Goal: Task Accomplishment & Management: Complete application form

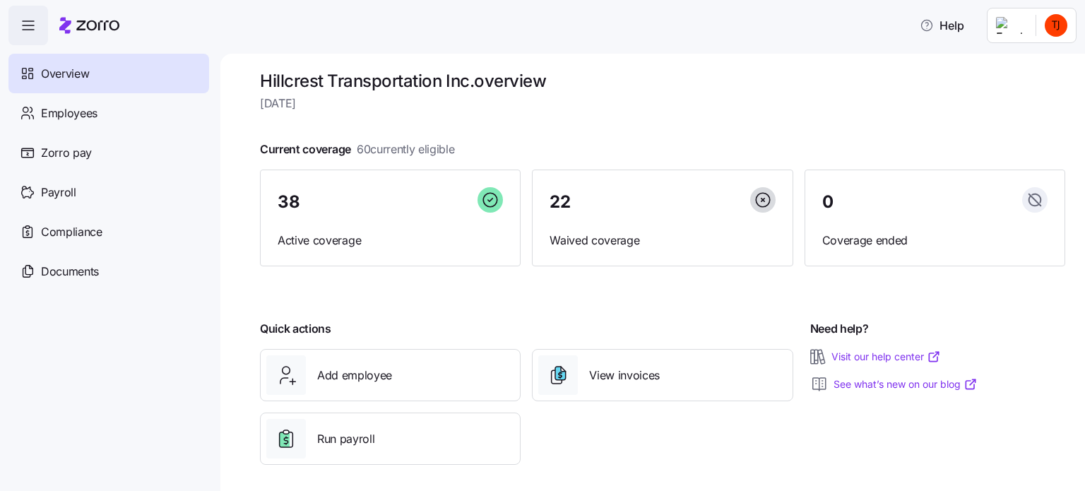
scroll to position [13, 0]
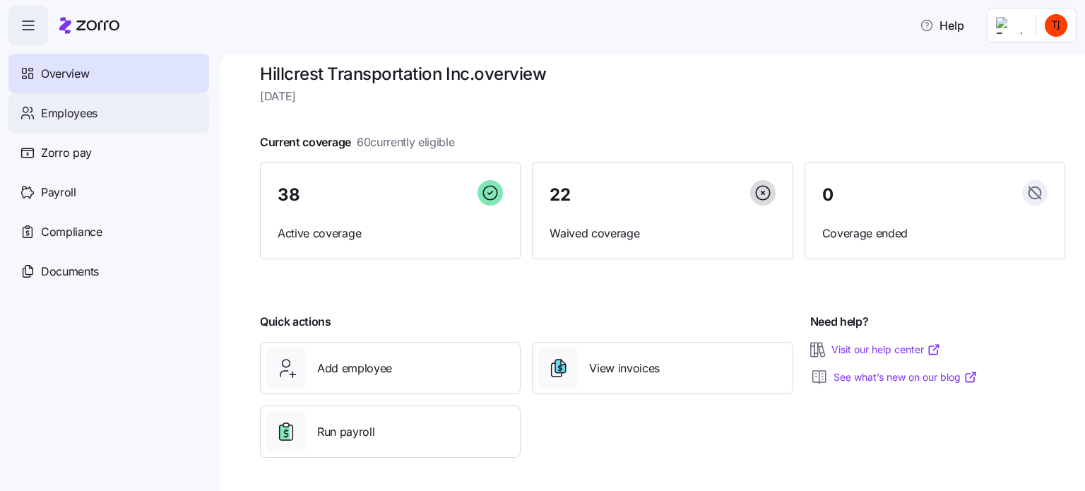
click at [65, 112] on span "Employees" at bounding box center [69, 114] width 57 height 18
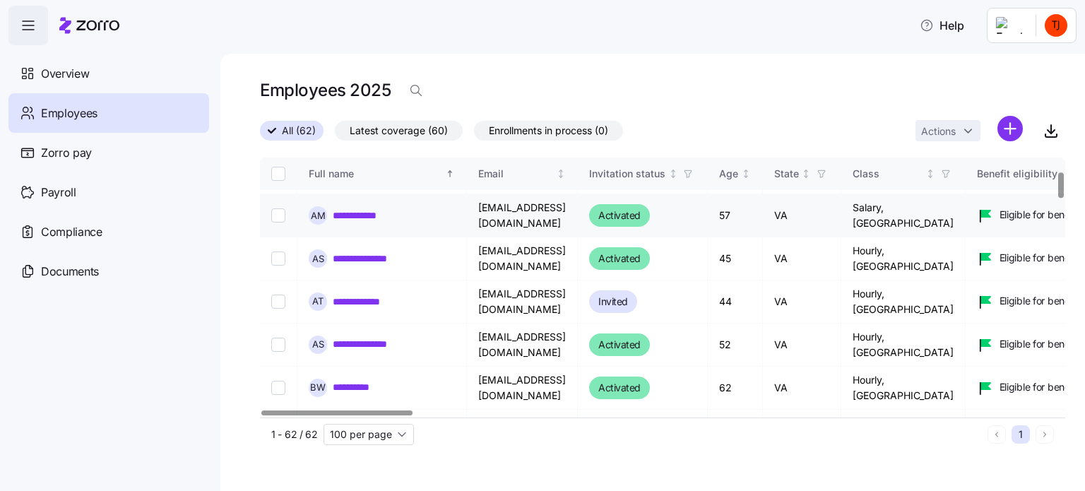
scroll to position [141, 0]
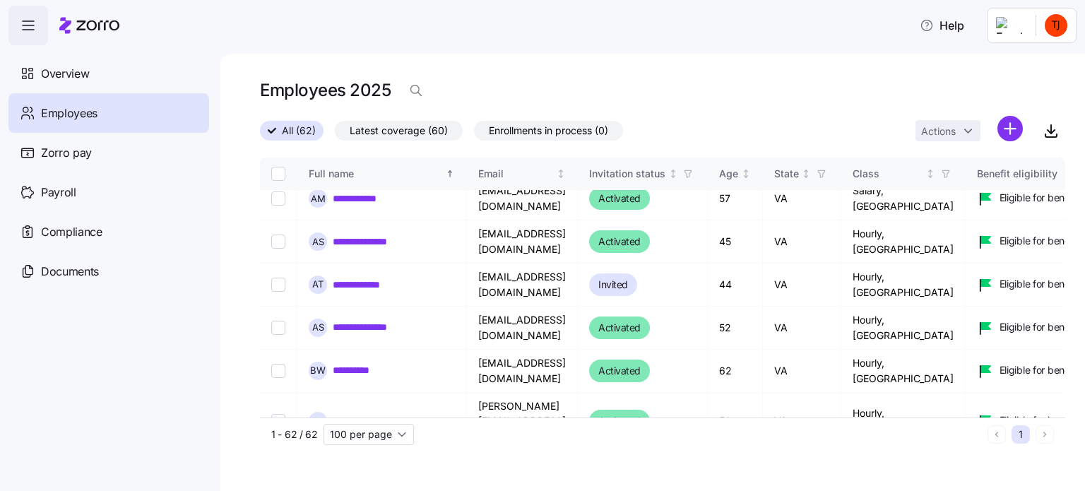
click at [1011, 129] on html "**********" at bounding box center [542, 241] width 1085 height 483
click at [963, 200] on div "Add a new employee" at bounding box center [950, 189] width 134 height 23
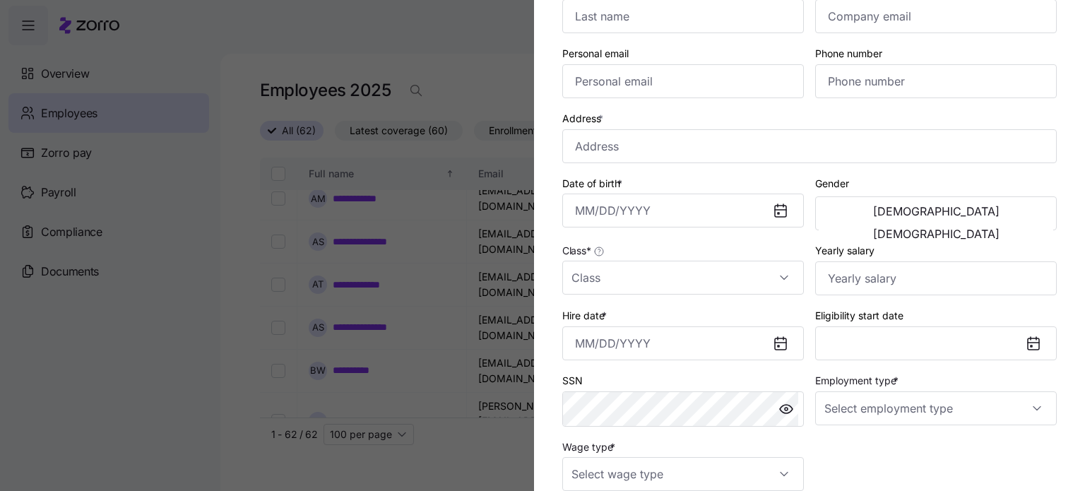
scroll to position [302, 0]
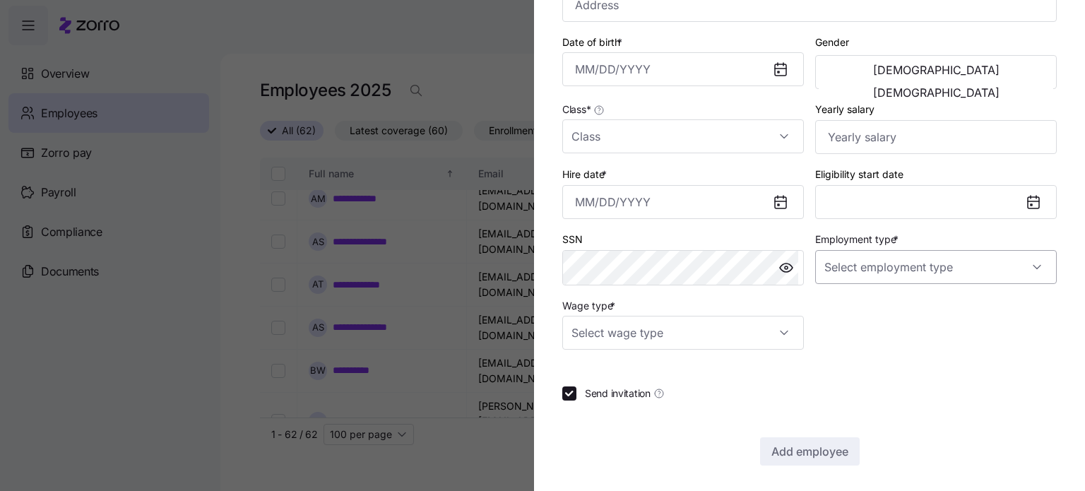
click at [1028, 266] on input "Employment type *" at bounding box center [936, 267] width 242 height 34
click at [1028, 265] on div at bounding box center [936, 267] width 242 height 34
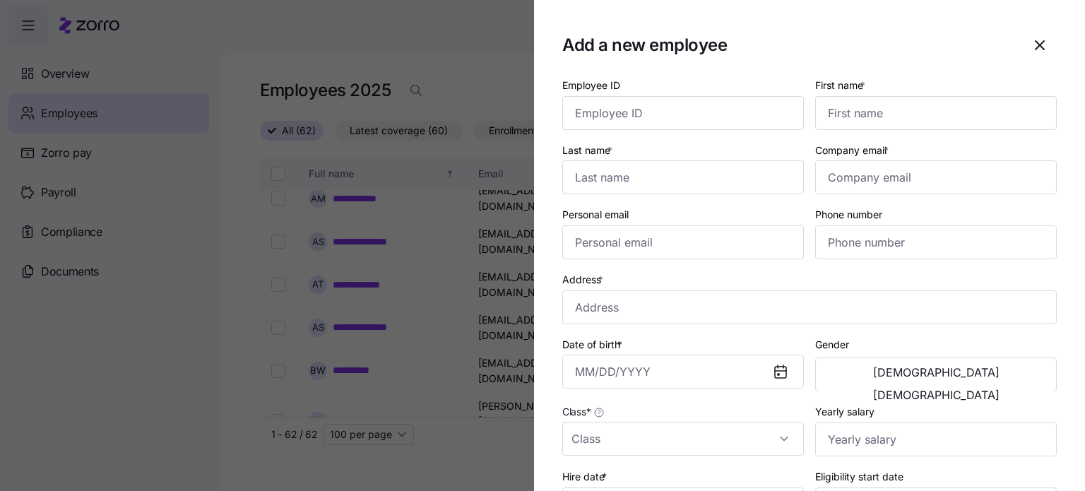
scroll to position [141, 0]
click at [1036, 47] on icon "button" at bounding box center [1040, 45] width 8 height 8
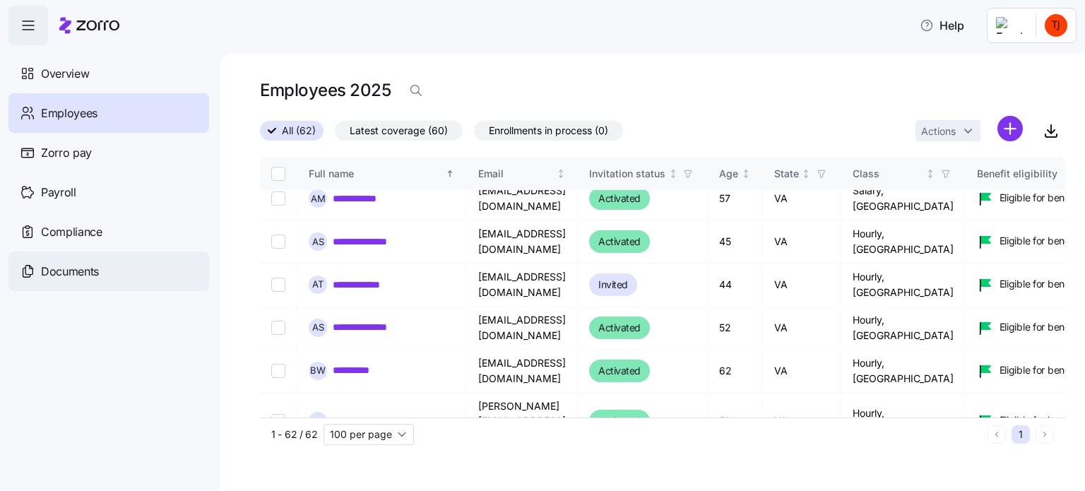
click at [68, 271] on span "Documents" at bounding box center [70, 272] width 58 height 18
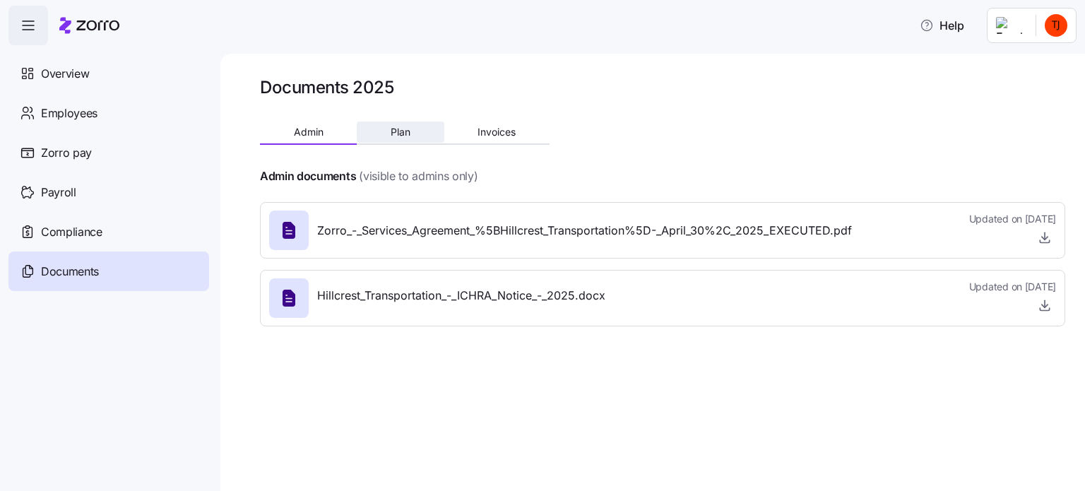
click at [398, 136] on span "Plan" at bounding box center [401, 132] width 20 height 10
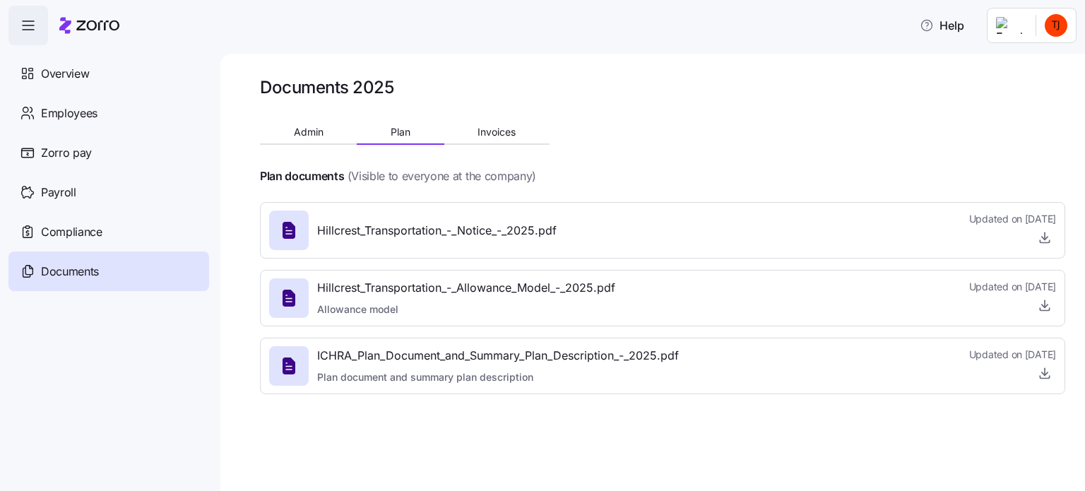
click at [294, 295] on icon at bounding box center [289, 298] width 13 height 17
click at [372, 291] on span "Hillcrest_Transportation_-_Allowance_Model_-_2025.pdf" at bounding box center [466, 288] width 298 height 18
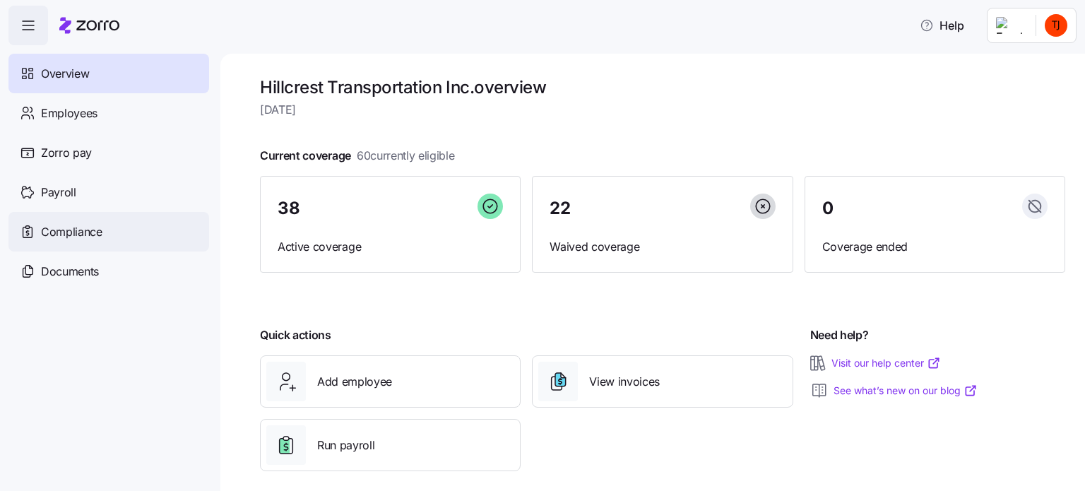
click at [91, 230] on span "Compliance" at bounding box center [71, 232] width 61 height 18
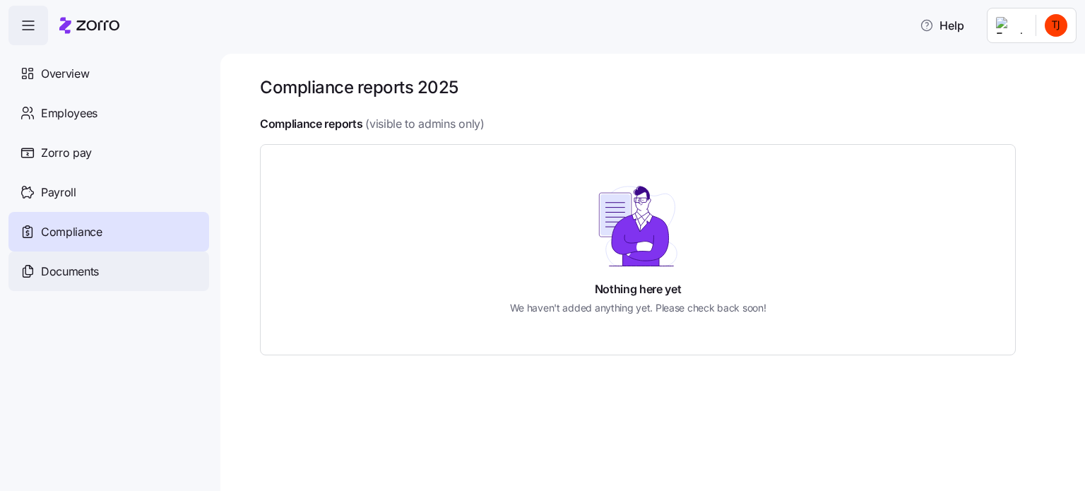
click at [71, 268] on span "Documents" at bounding box center [70, 272] width 58 height 18
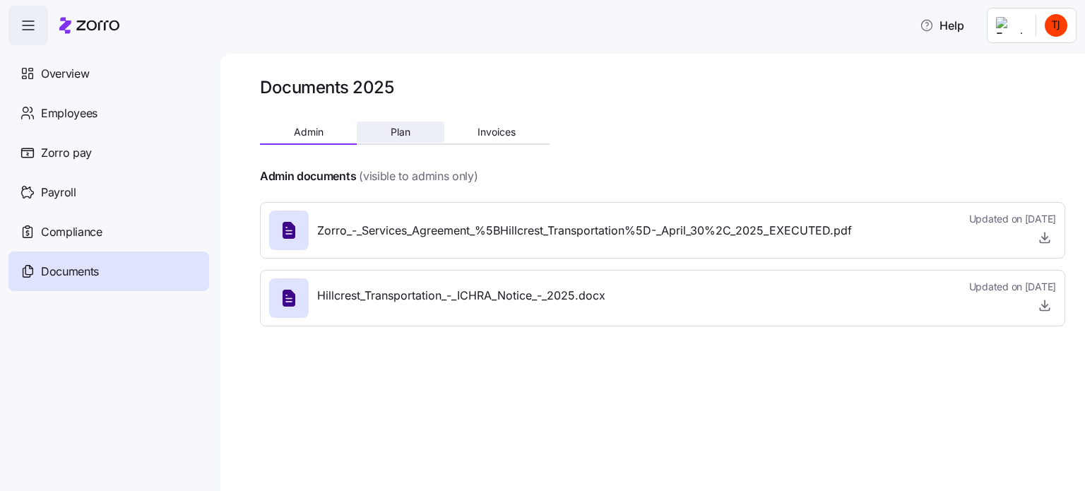
click at [406, 137] on span "Plan" at bounding box center [401, 132] width 20 height 10
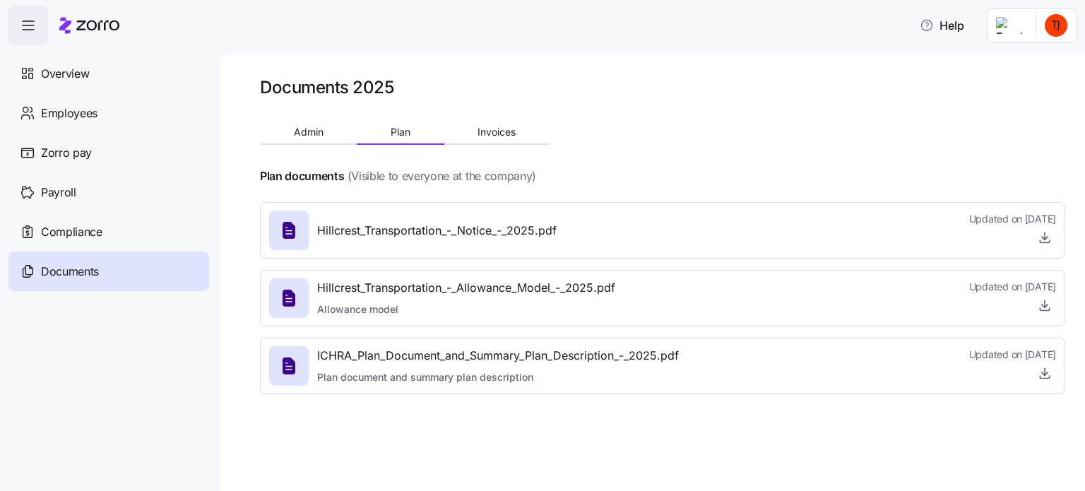
click at [289, 363] on icon at bounding box center [289, 365] width 13 height 17
click at [1040, 238] on icon "button" at bounding box center [1045, 237] width 14 height 14
click at [288, 296] on icon at bounding box center [289, 298] width 13 height 17
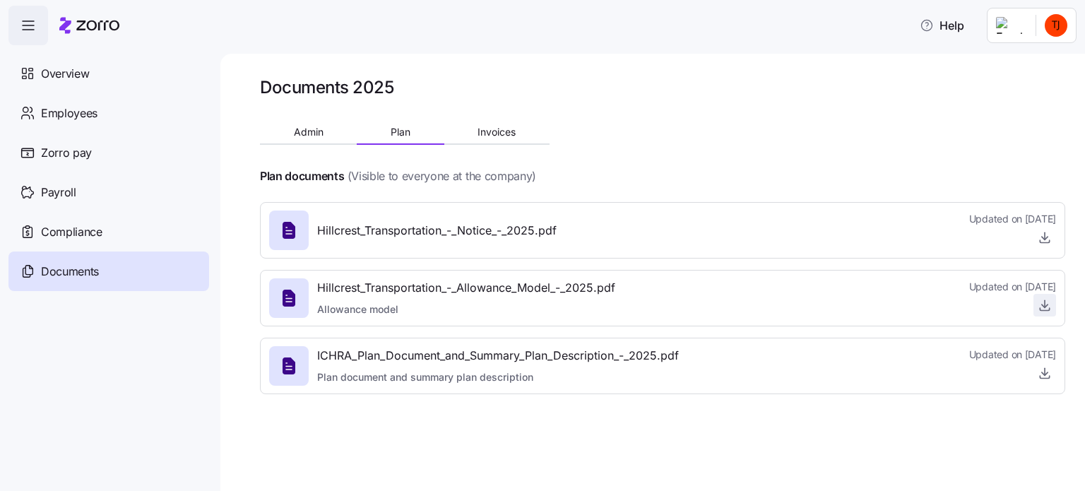
click at [1041, 307] on icon "button" at bounding box center [1045, 305] width 14 height 14
click at [1046, 372] on icon "button" at bounding box center [1045, 373] width 14 height 14
click at [292, 299] on icon at bounding box center [289, 298] width 13 height 17
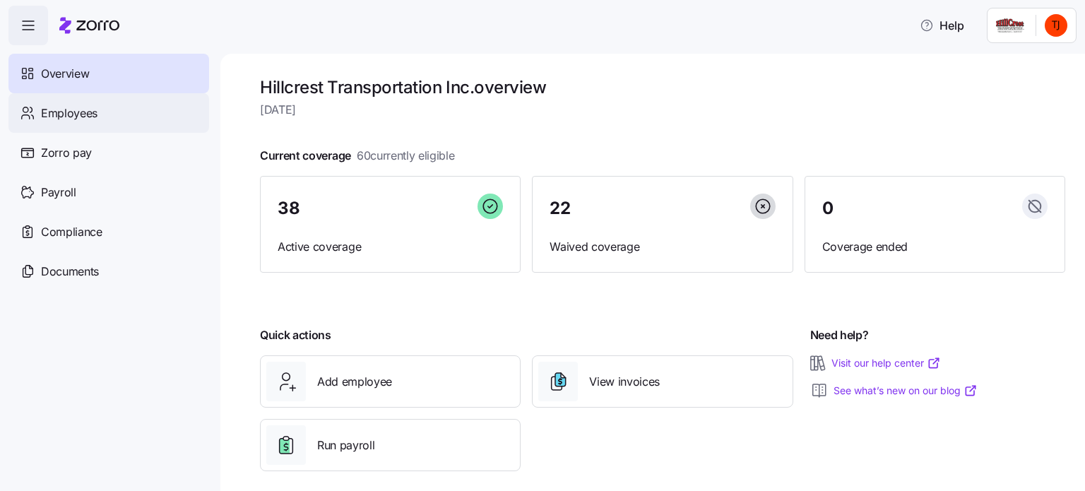
click at [85, 112] on span "Employees" at bounding box center [69, 114] width 57 height 18
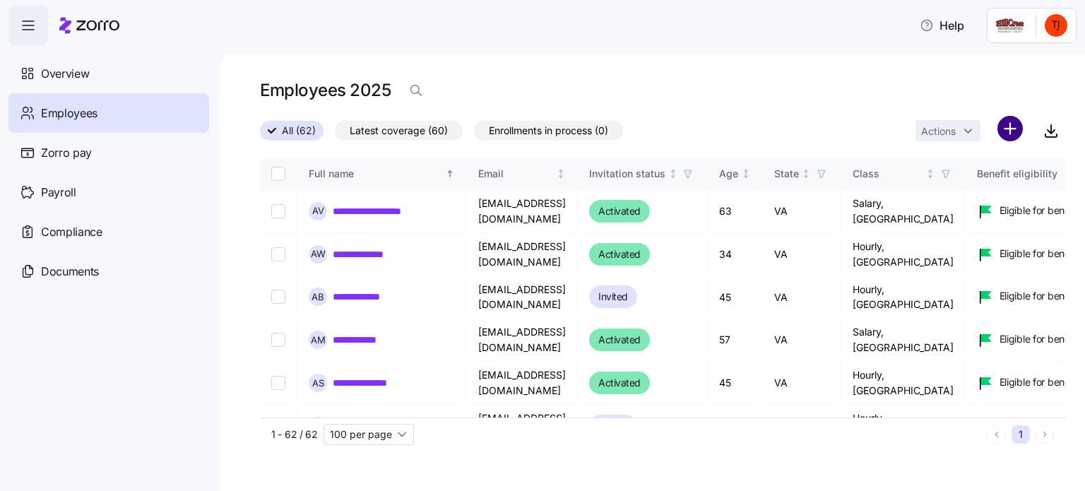
click at [998, 127] on html "**********" at bounding box center [542, 241] width 1085 height 483
click at [960, 189] on span "Add a new employee" at bounding box center [964, 189] width 95 height 14
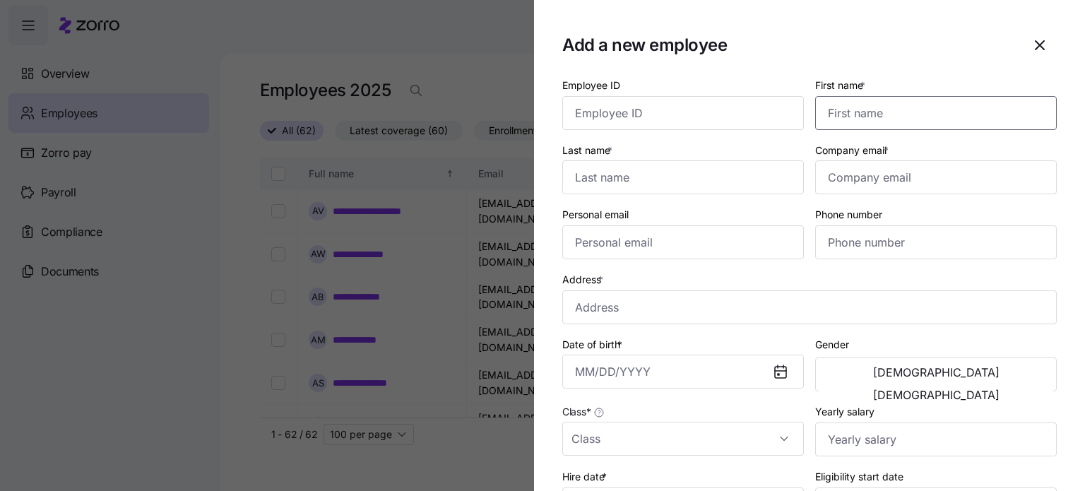
click at [873, 107] on input "First name *" at bounding box center [936, 113] width 242 height 34
type input "Ashley"
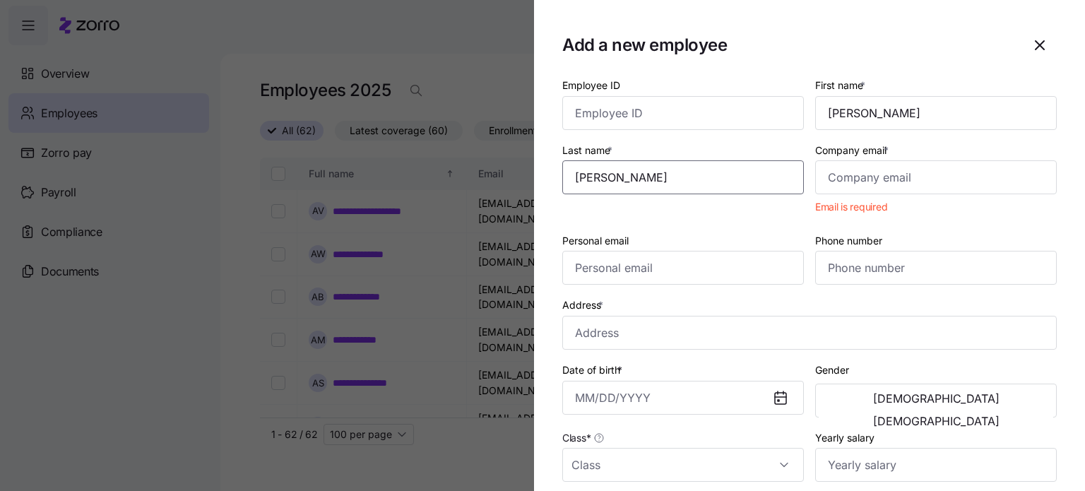
click at [586, 177] on input "Werne" at bounding box center [683, 177] width 242 height 34
type input "Warne"
click at [867, 174] on input "Company email *" at bounding box center [936, 177] width 242 height 34
paste input "ashleywarne@hillcresttransportation.com"
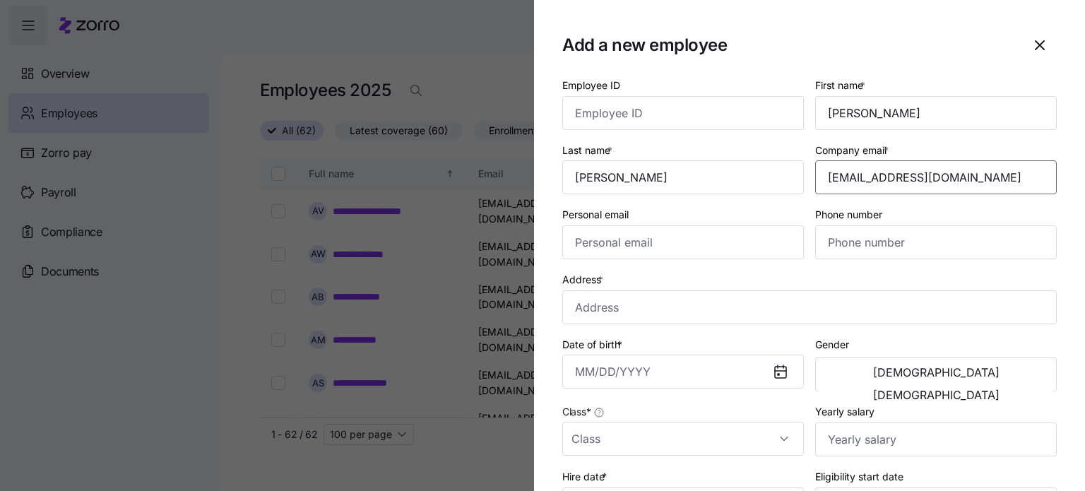
type input "ashleywarne@hillcresttransportation.com"
click at [754, 279] on div "Address *" at bounding box center [809, 298] width 495 height 54
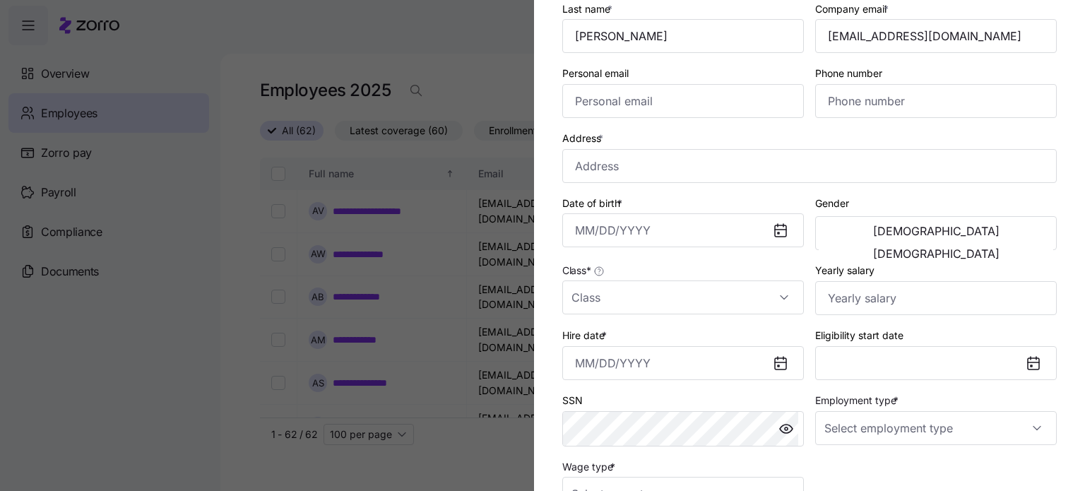
click at [776, 364] on icon at bounding box center [780, 363] width 11 height 11
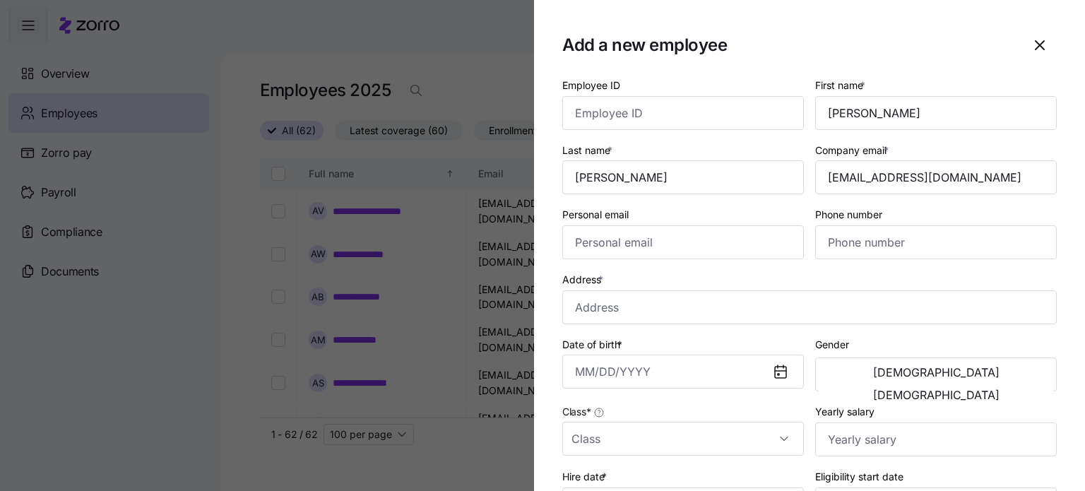
scroll to position [302, 0]
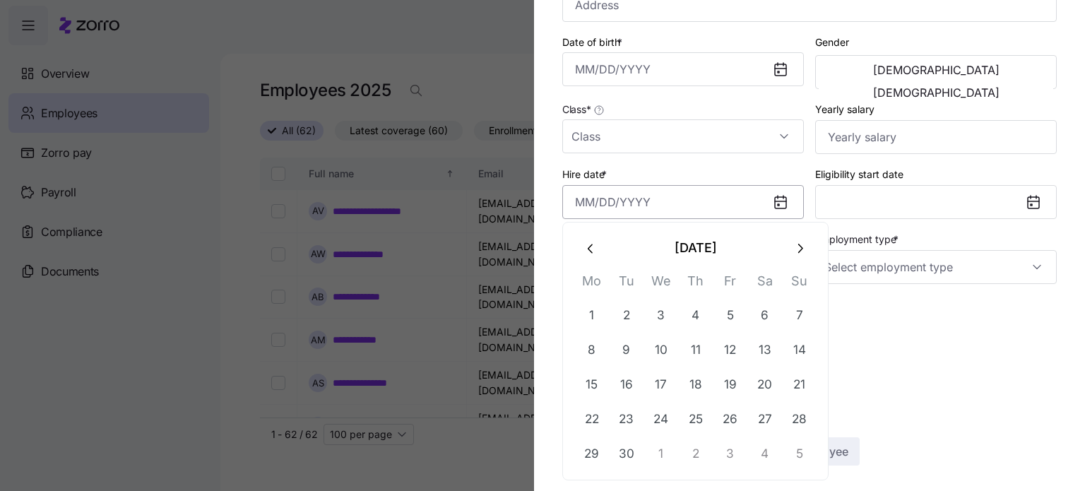
click at [614, 206] on input "Hire date *" at bounding box center [683, 202] width 242 height 34
click at [626, 319] on button "2" at bounding box center [627, 316] width 34 height 34
type input "September 2, 2025"
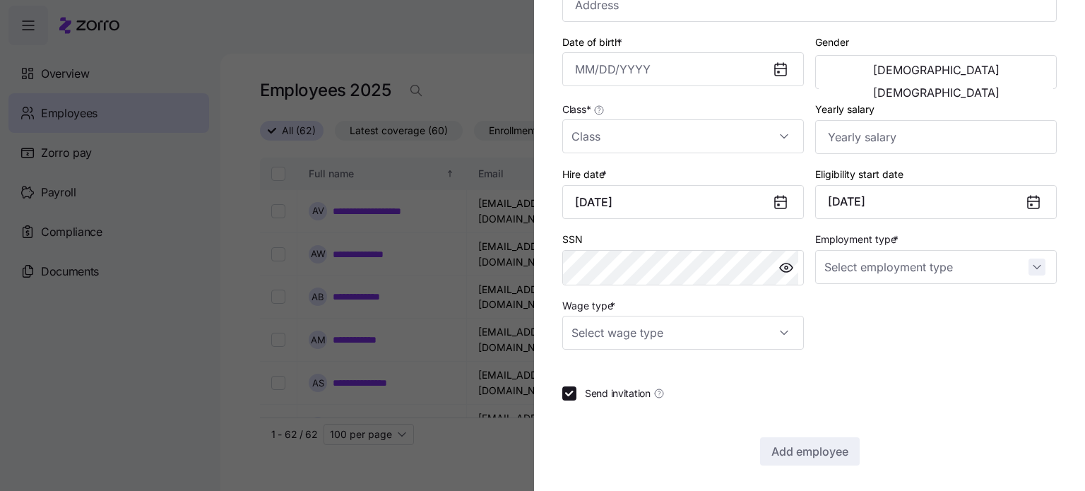
click at [1029, 261] on input "Employment type *" at bounding box center [936, 267] width 242 height 34
click at [866, 307] on span "Full Time" at bounding box center [847, 308] width 41 height 16
type input "Full Time"
click at [780, 328] on input "Wage type *" at bounding box center [683, 333] width 242 height 34
click at [606, 404] on span "Hourly" at bounding box center [594, 403] width 30 height 16
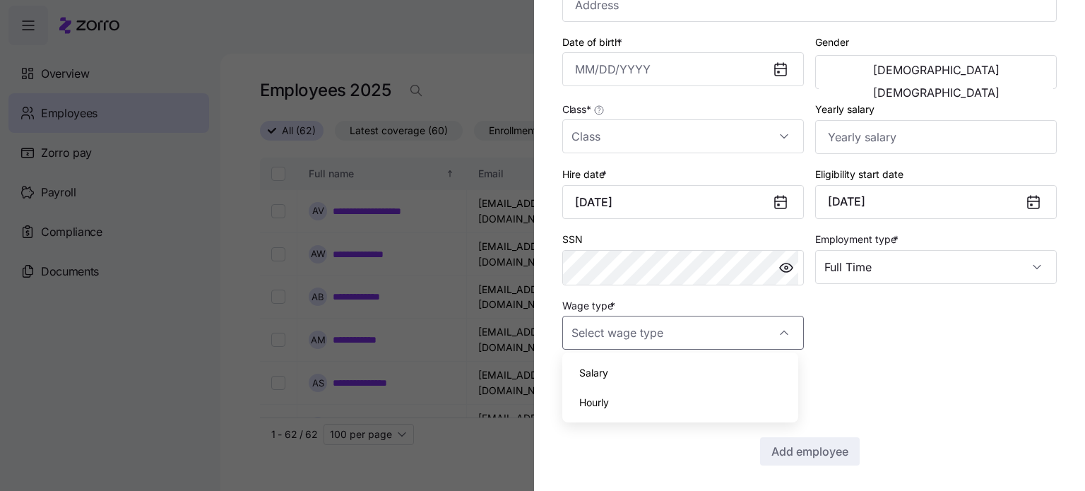
type input "Hourly"
click at [570, 389] on input "Send invitation" at bounding box center [569, 393] width 14 height 14
click at [571, 392] on input "Send invitation" at bounding box center [569, 393] width 14 height 14
checkbox input "true"
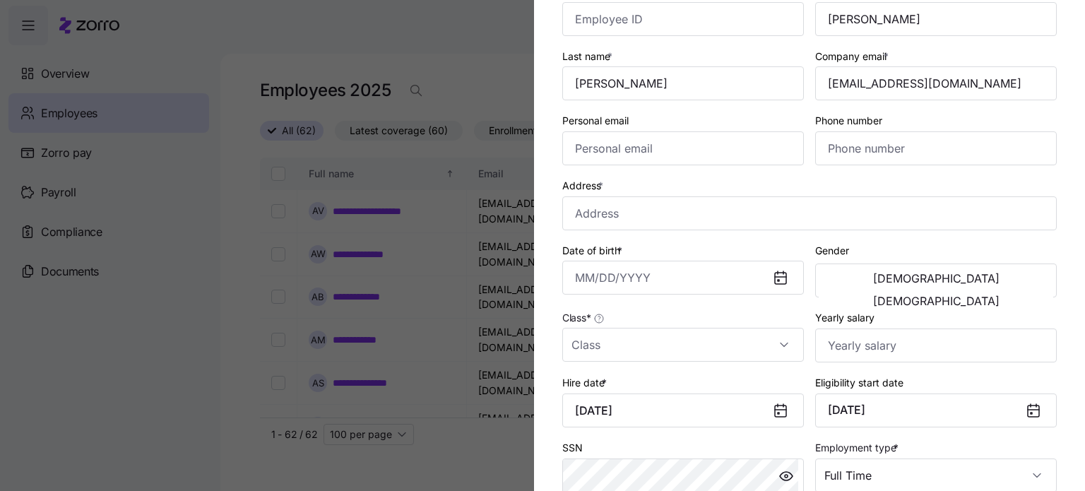
scroll to position [283, 0]
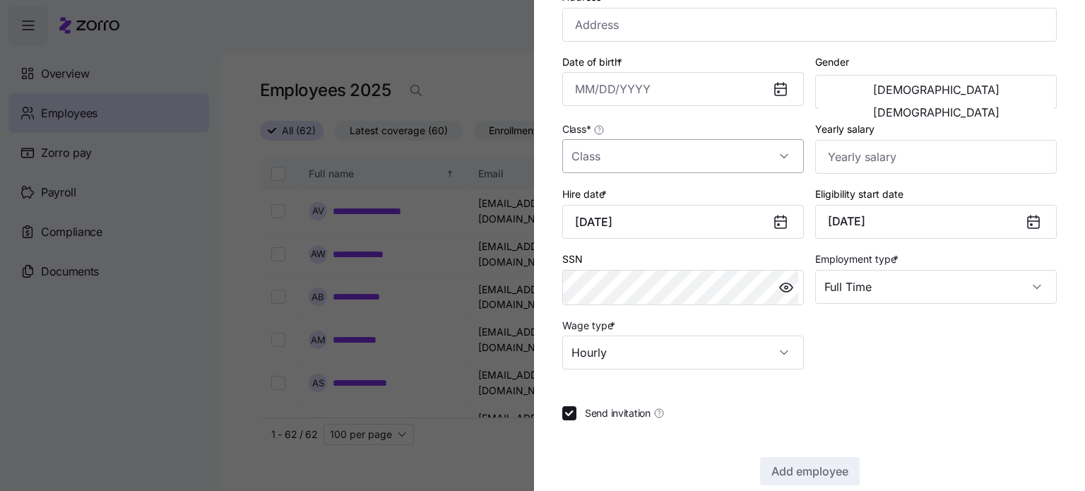
click at [781, 155] on input "Class *" at bounding box center [683, 156] width 242 height 34
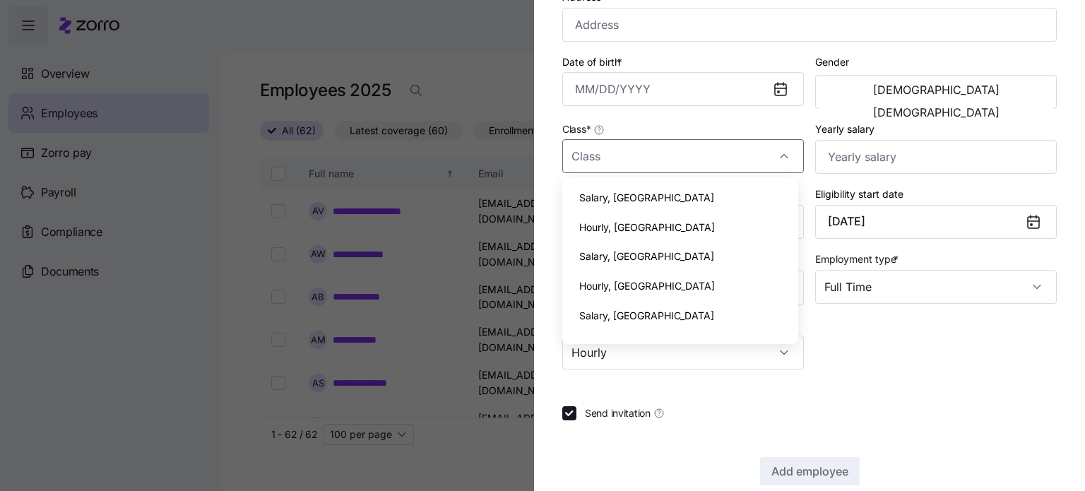
click at [602, 199] on span "Salary, [GEOGRAPHIC_DATA]" at bounding box center [646, 198] width 135 height 16
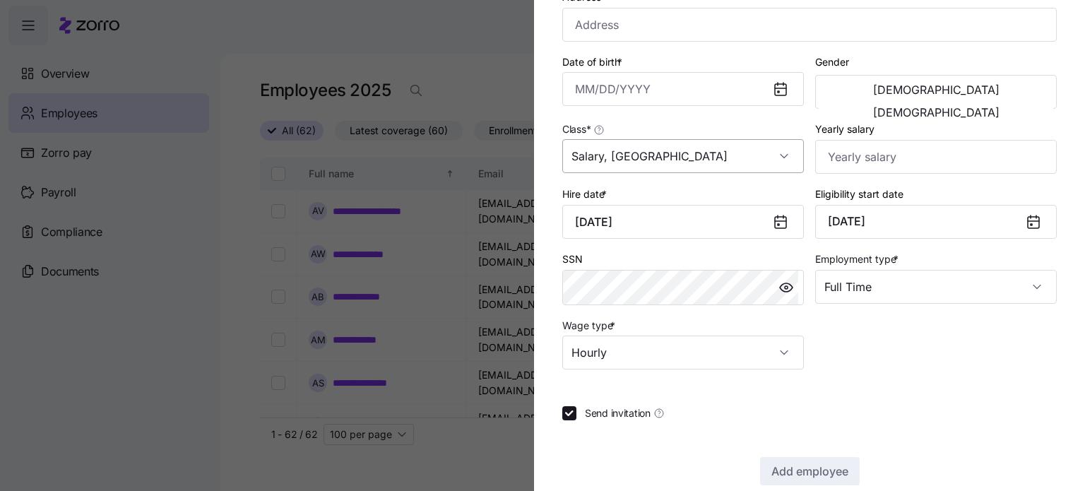
click at [784, 155] on input "Salary, [GEOGRAPHIC_DATA]" at bounding box center [683, 156] width 242 height 34
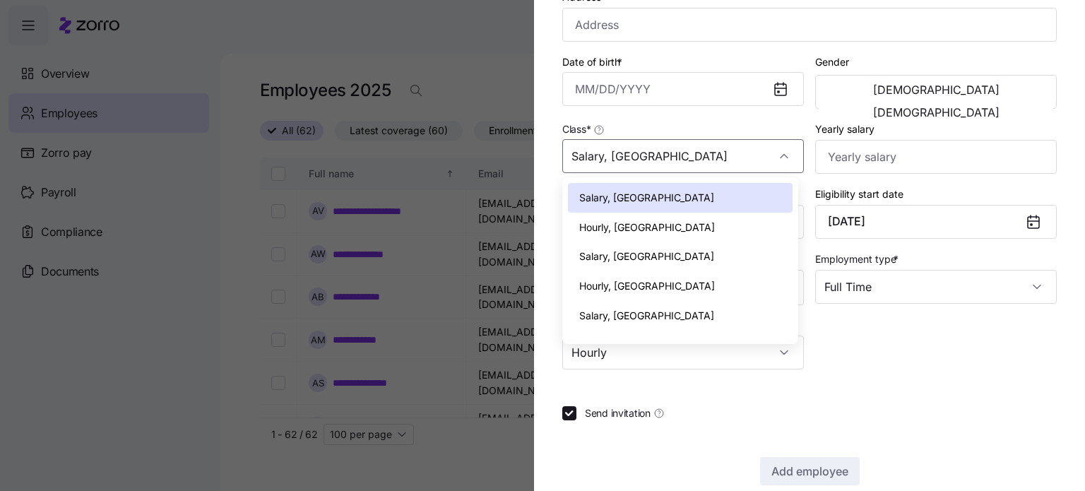
click at [608, 229] on span "Hourly, [GEOGRAPHIC_DATA]" at bounding box center [647, 228] width 136 height 16
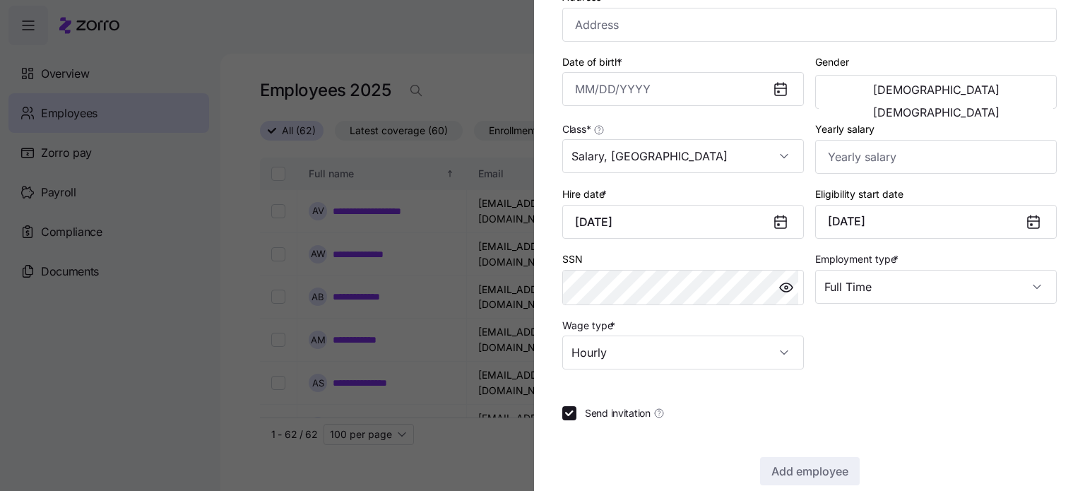
type input "Hourly, [GEOGRAPHIC_DATA]"
click at [784, 158] on input "Hourly, [GEOGRAPHIC_DATA]" at bounding box center [683, 156] width 242 height 34
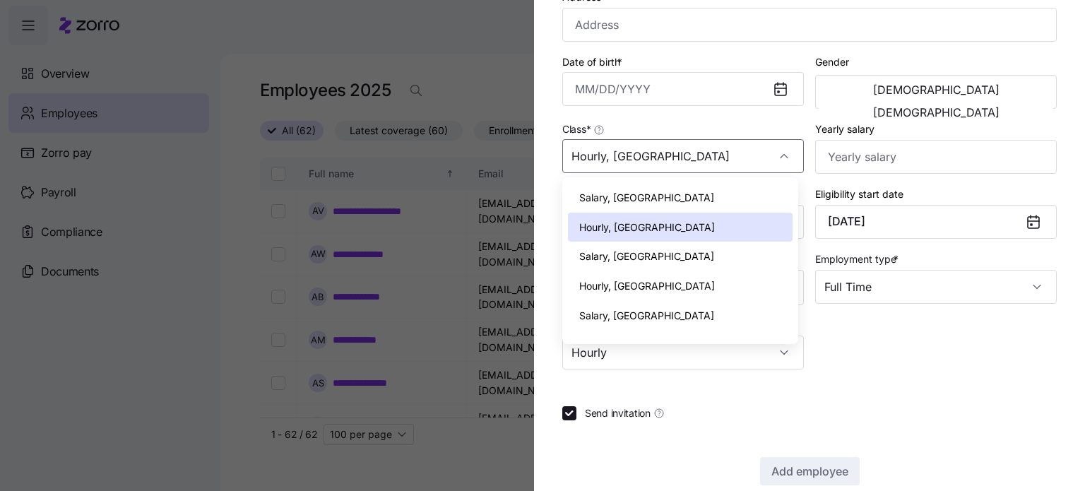
click at [597, 230] on span "Hourly, [GEOGRAPHIC_DATA]" at bounding box center [647, 228] width 136 height 16
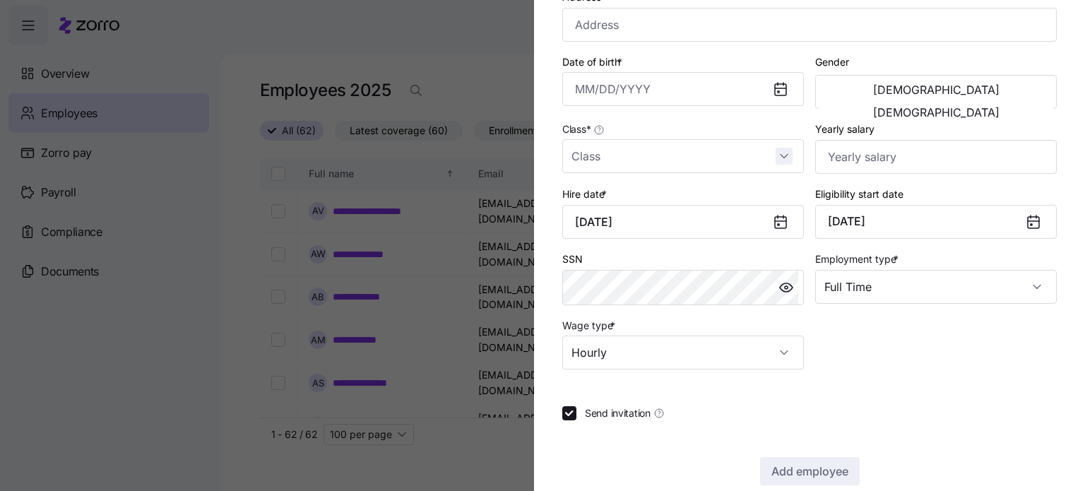
click at [783, 155] on input "Class *" at bounding box center [683, 156] width 242 height 34
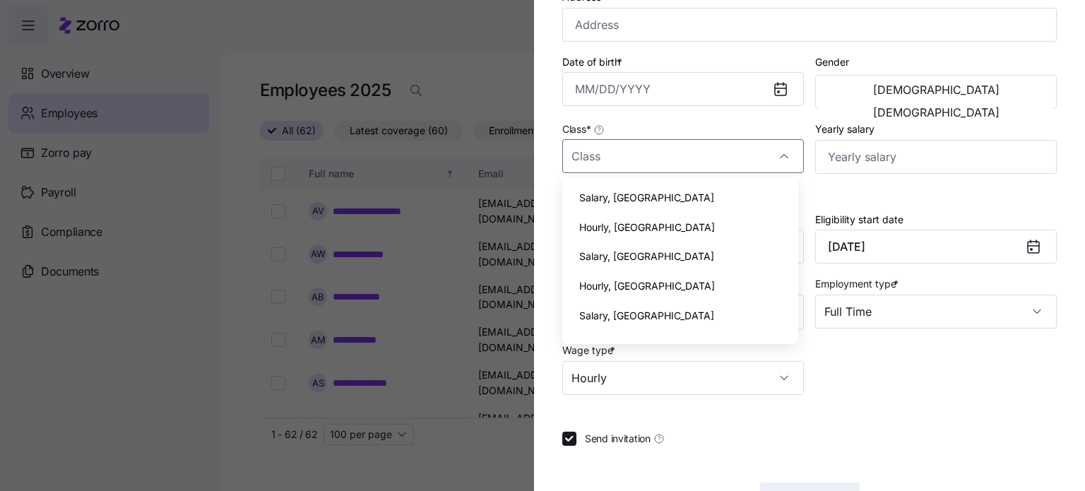
click at [610, 230] on span "Hourly, [GEOGRAPHIC_DATA]" at bounding box center [647, 228] width 136 height 16
type input "Hourly, [GEOGRAPHIC_DATA]"
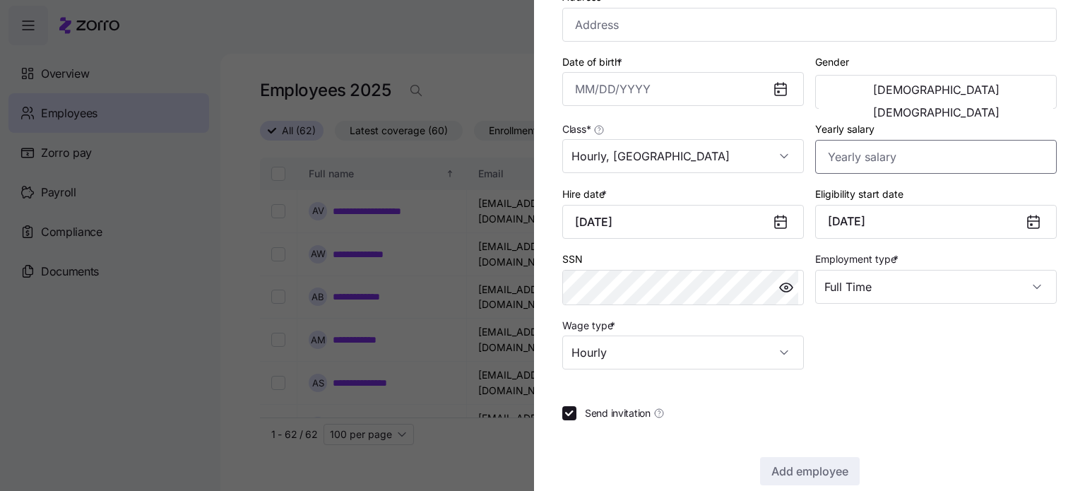
click at [904, 156] on input "Yearly salary" at bounding box center [936, 157] width 242 height 34
click at [781, 348] on input "Hourly" at bounding box center [683, 353] width 242 height 34
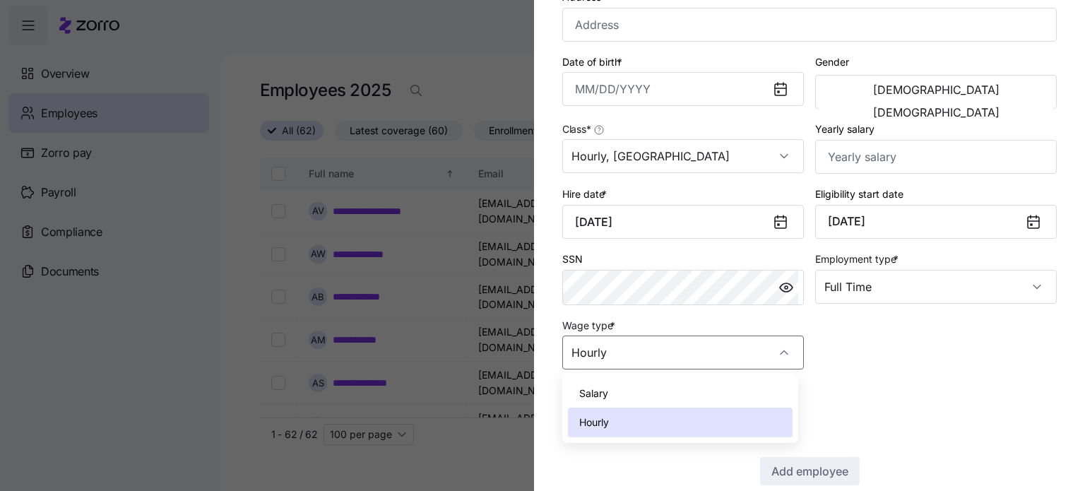
click at [693, 391] on div "Salary" at bounding box center [680, 394] width 225 height 30
type input "Salary"
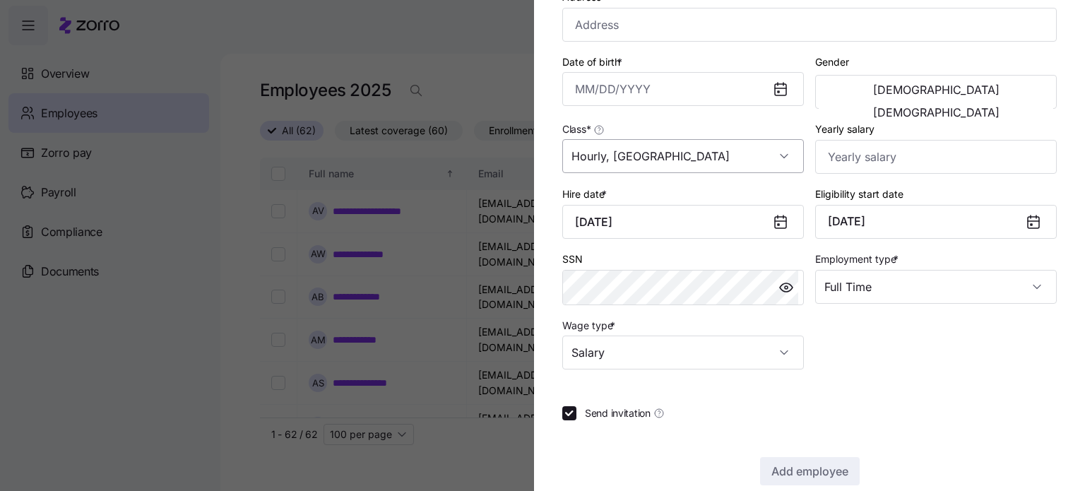
click at [755, 155] on input "Hourly, [GEOGRAPHIC_DATA]" at bounding box center [683, 156] width 242 height 34
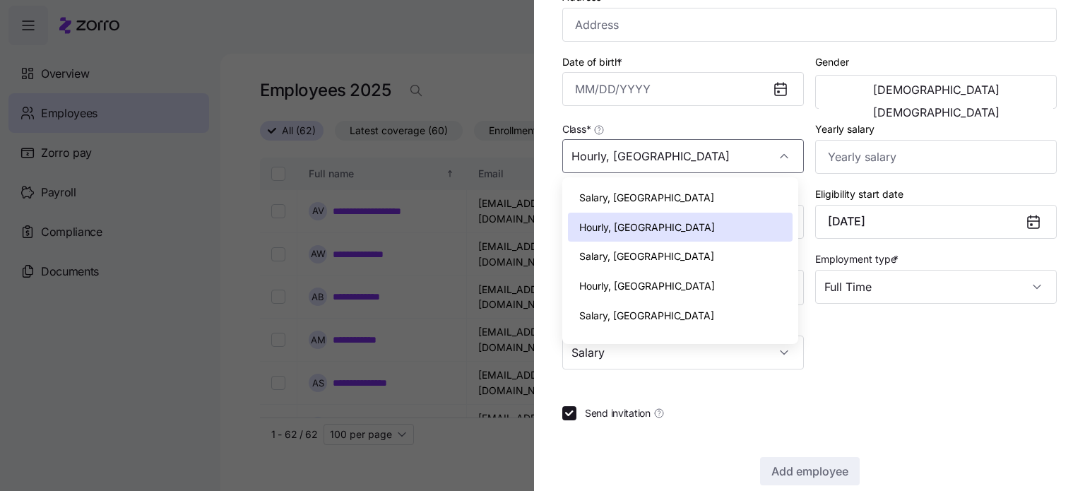
click at [637, 203] on div "Salary, [GEOGRAPHIC_DATA]" at bounding box center [680, 198] width 225 height 30
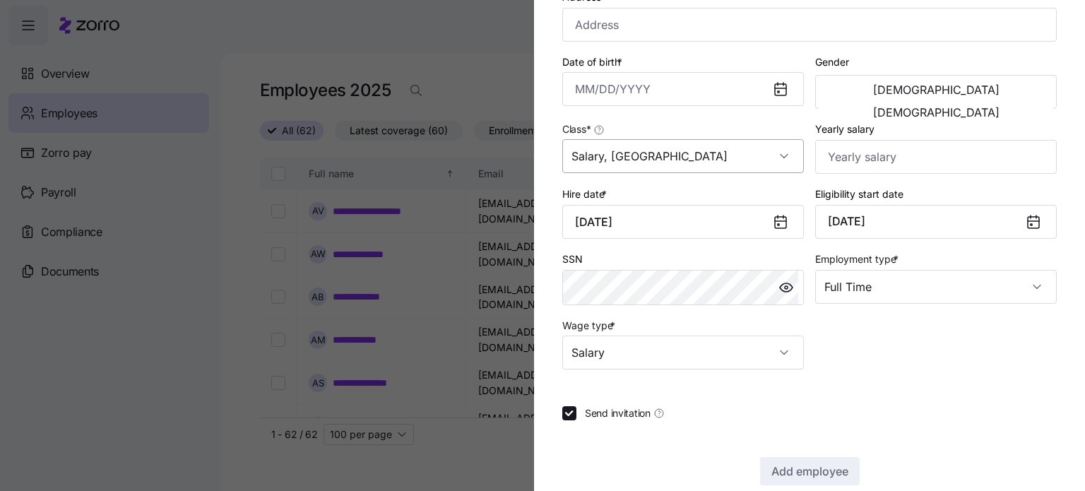
click at [781, 152] on input "Salary, [GEOGRAPHIC_DATA]" at bounding box center [683, 156] width 242 height 34
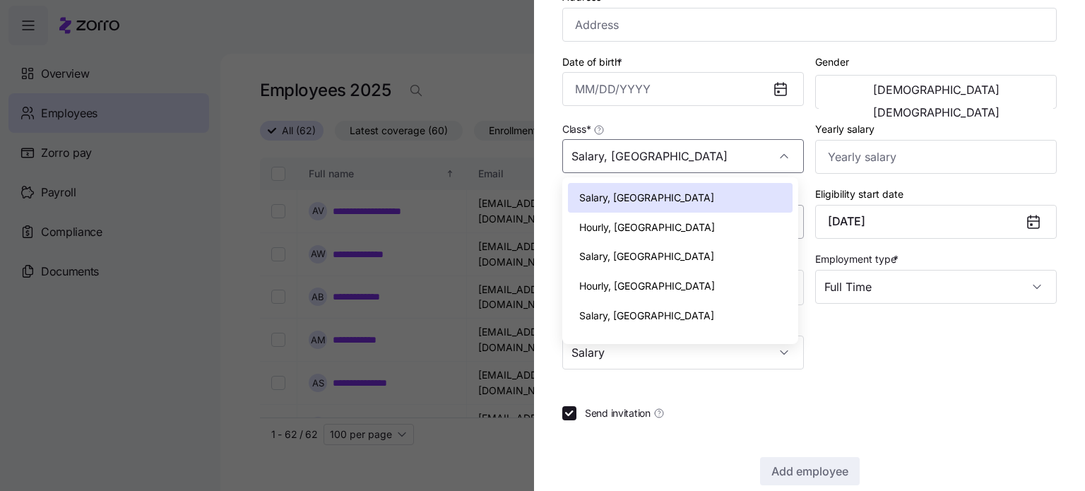
click at [644, 222] on div "Hourly, [GEOGRAPHIC_DATA]" at bounding box center [680, 228] width 225 height 30
type input "Hourly, [GEOGRAPHIC_DATA]"
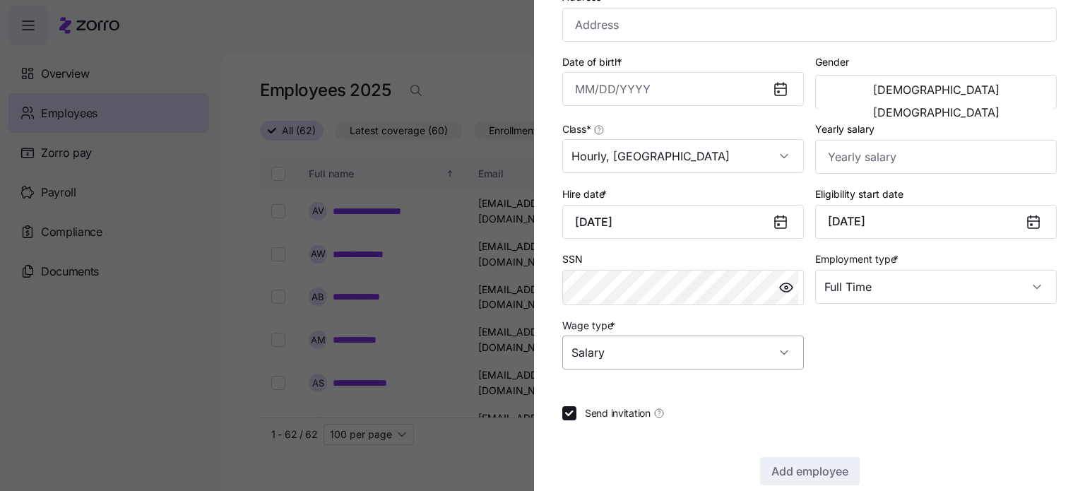
click at [780, 350] on input "Salary" at bounding box center [683, 353] width 242 height 34
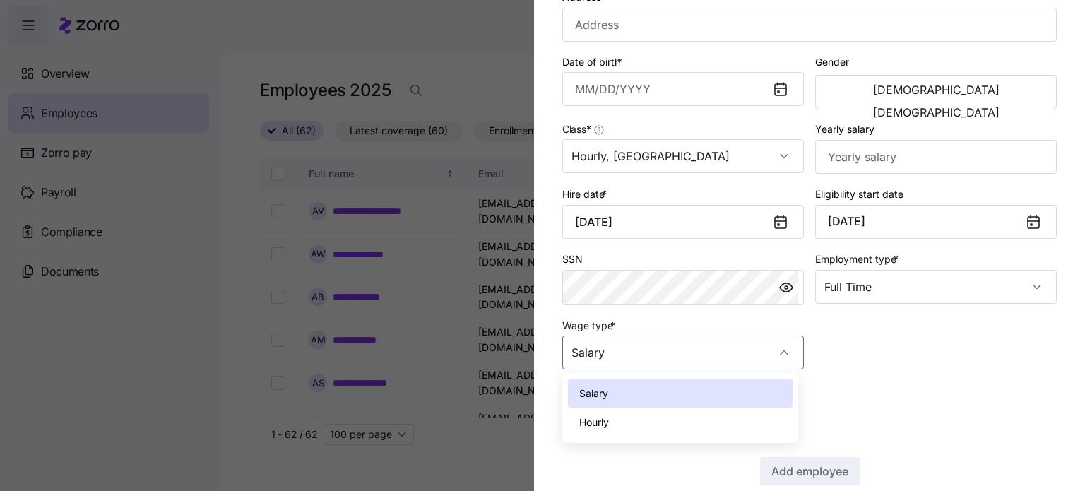
click at [641, 427] on div "Hourly" at bounding box center [680, 423] width 225 height 30
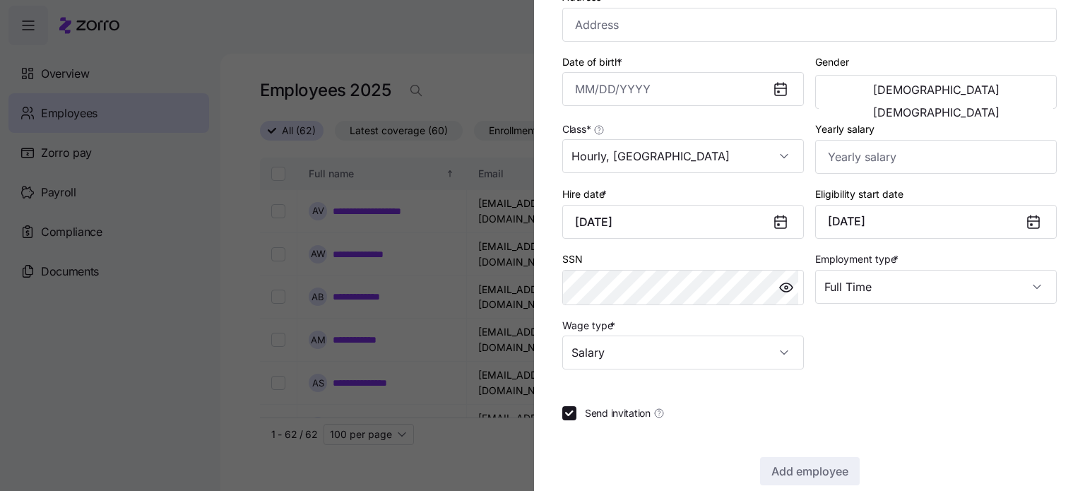
type input "Hourly"
click at [918, 158] on input "Yearly salary" at bounding box center [936, 157] width 242 height 34
type input "$46,000"
click at [918, 124] on div "Yearly salary $46,000" at bounding box center [936, 147] width 242 height 54
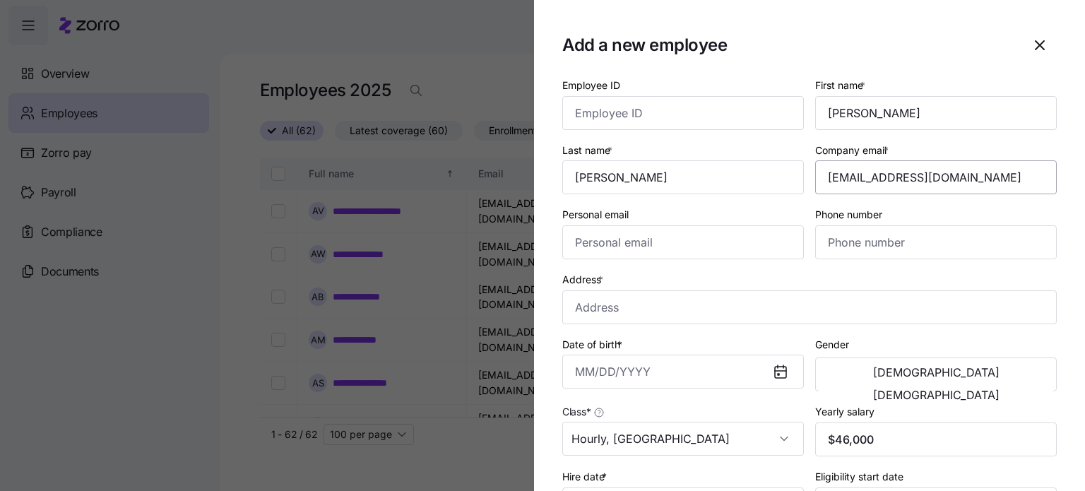
scroll to position [302, 0]
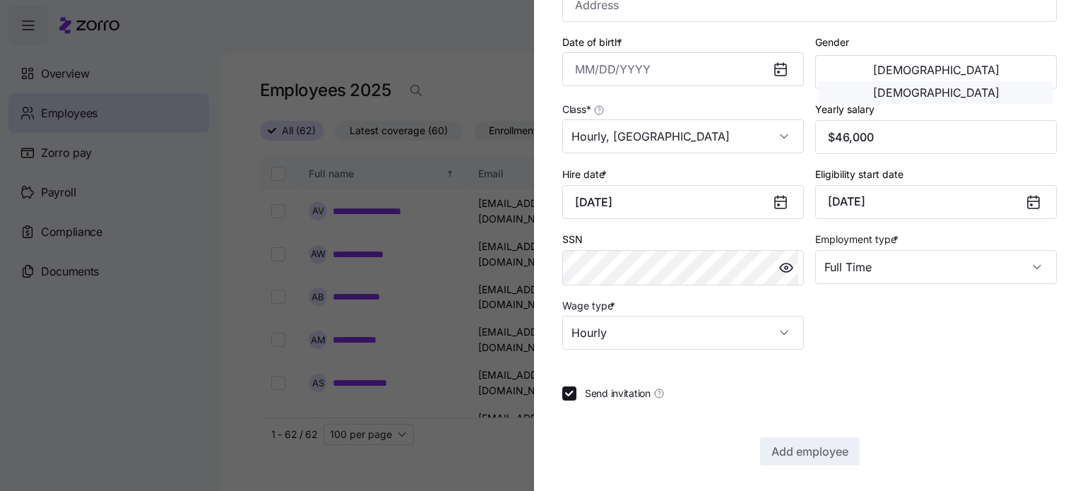
click at [990, 87] on span "Female" at bounding box center [936, 92] width 126 height 11
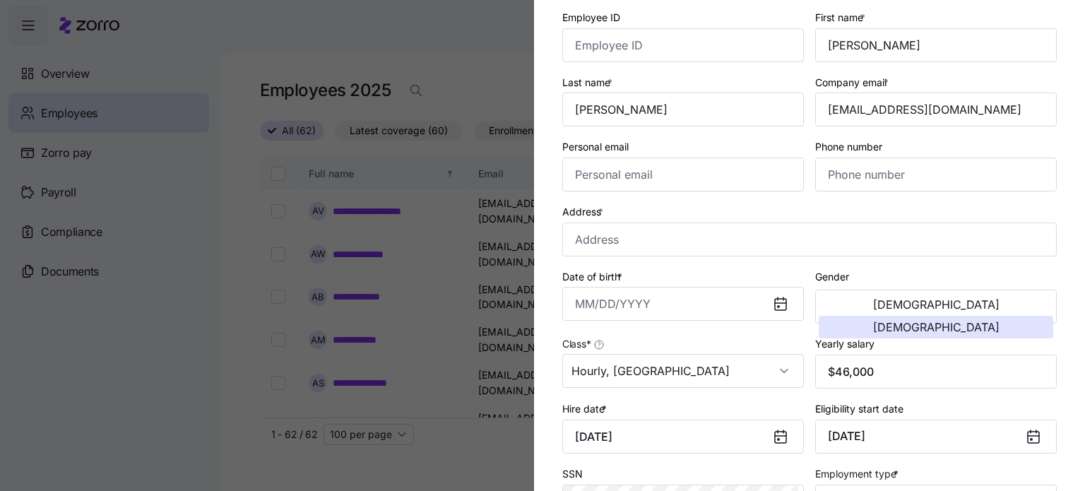
scroll to position [0, 0]
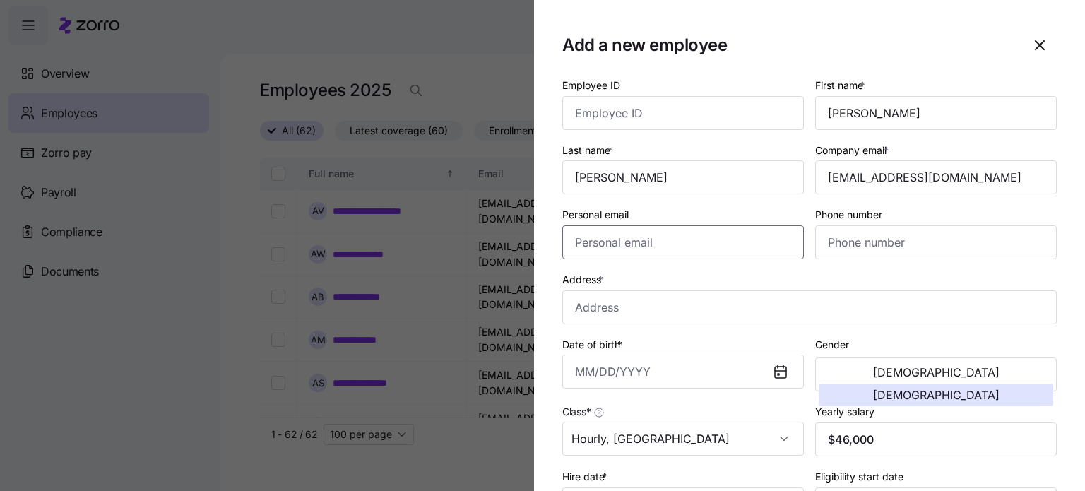
click at [600, 240] on input "Personal email" at bounding box center [683, 242] width 242 height 34
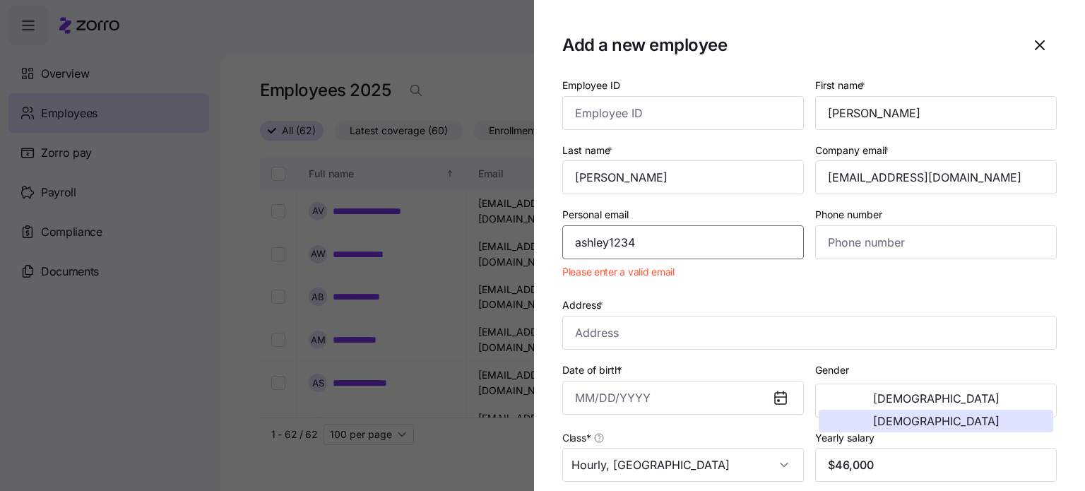
click at [674, 244] on input "ashley1234" at bounding box center [683, 242] width 242 height 34
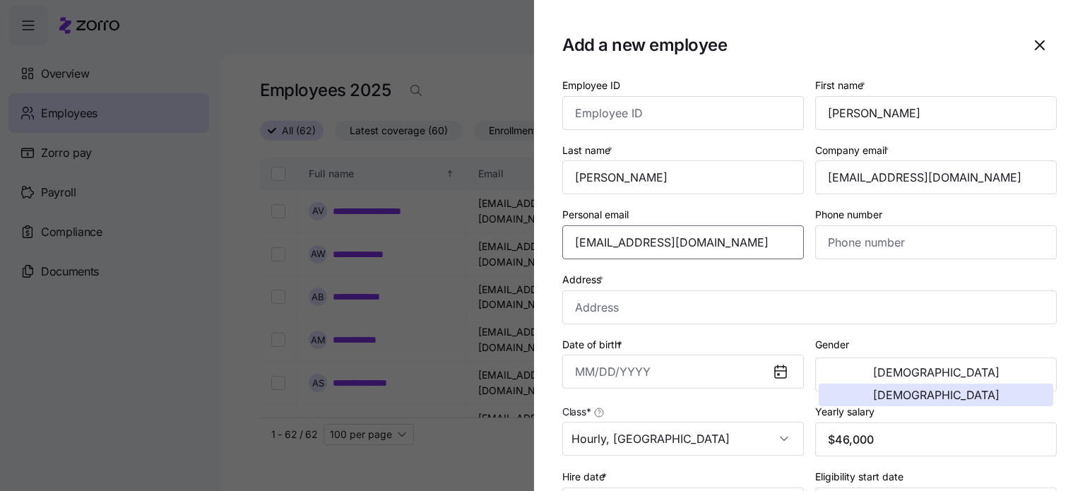
type input "ashley1234@gmail.com"
click at [872, 240] on input "Phone number" at bounding box center [936, 242] width 242 height 34
type input "1 (804) 861-1100"
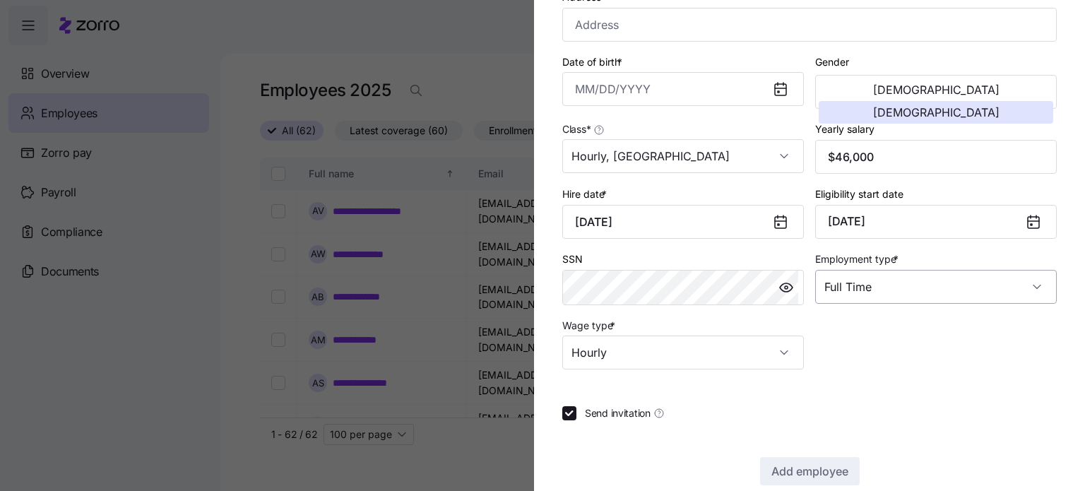
scroll to position [302, 0]
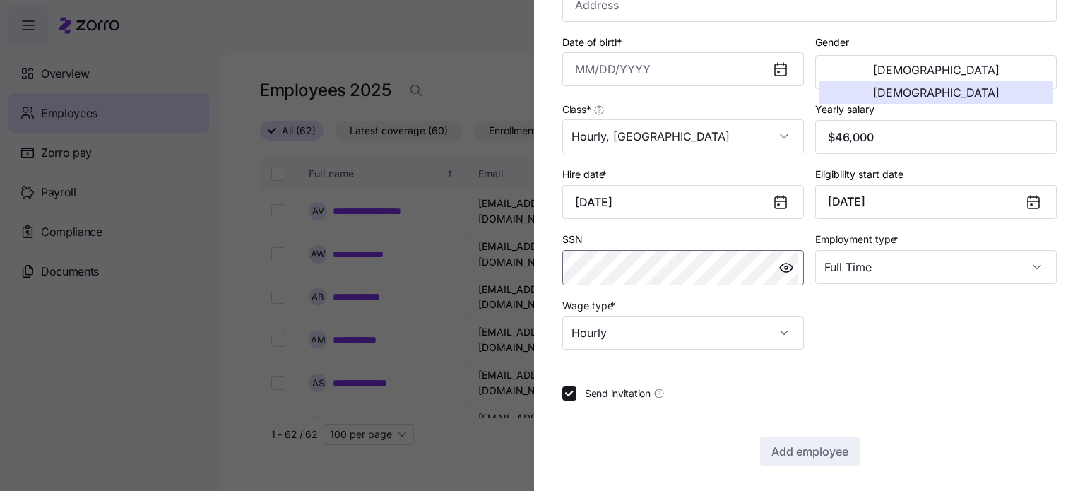
drag, startPoint x: 781, startPoint y: 266, endPoint x: 497, endPoint y: 261, distance: 284.1
click at [497, 483] on div "Add a new employee Employee ID First name * Ashley Last name * Warne Company em…" at bounding box center [542, 483] width 1085 height 0
click at [1019, 347] on div "Employee ID First name * Ashley Last name * Warne Company email * ashleywarne@h…" at bounding box center [809, 120] width 495 height 692
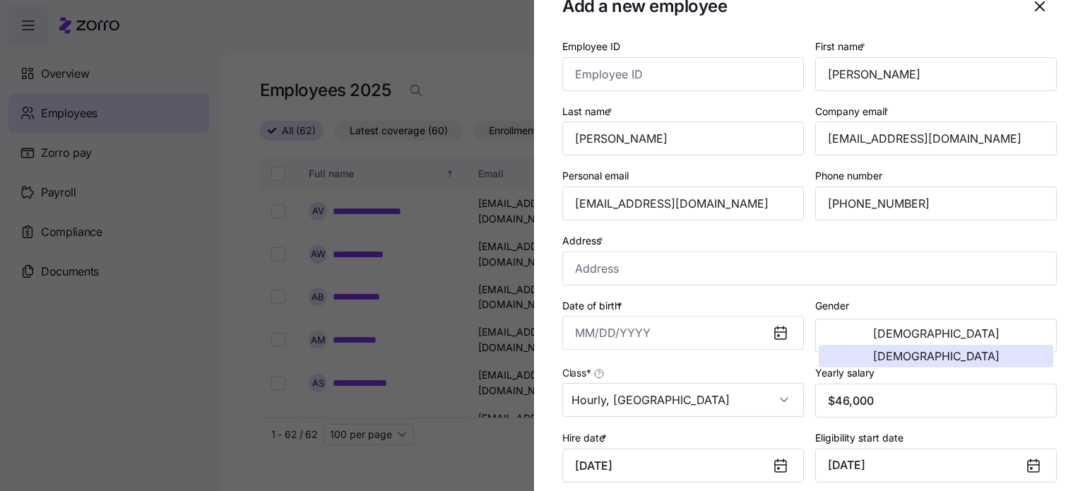
scroll to position [0, 0]
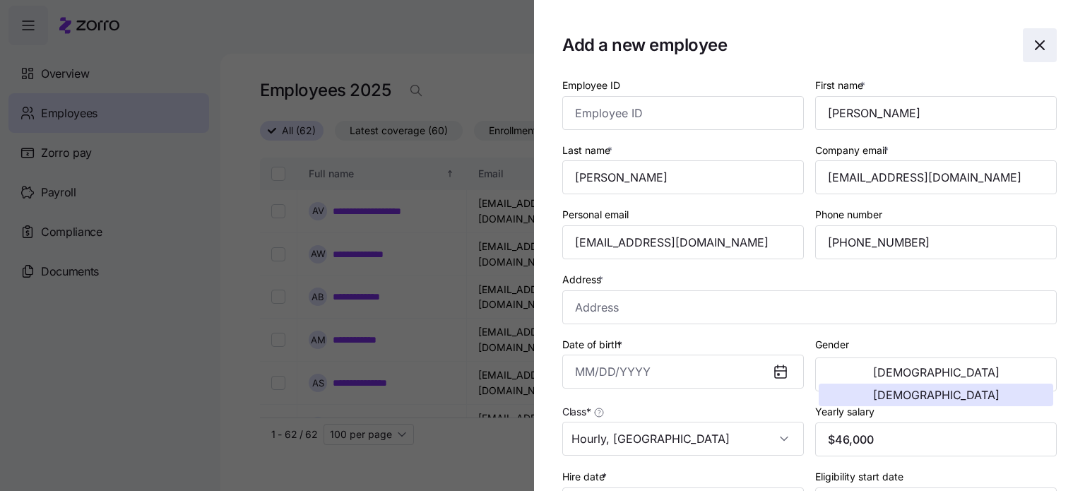
click at [1036, 46] on icon "button" at bounding box center [1040, 45] width 8 height 8
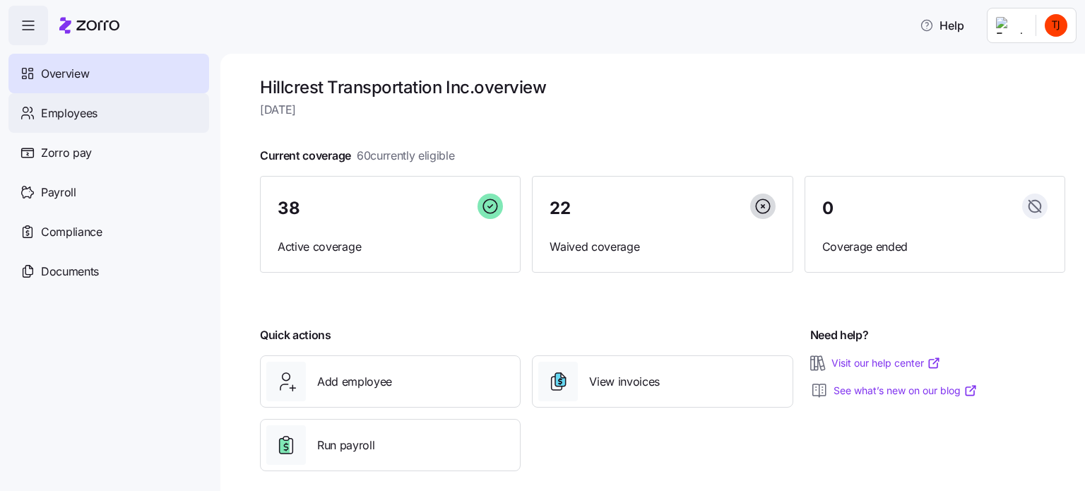
click at [75, 110] on span "Employees" at bounding box center [69, 114] width 57 height 18
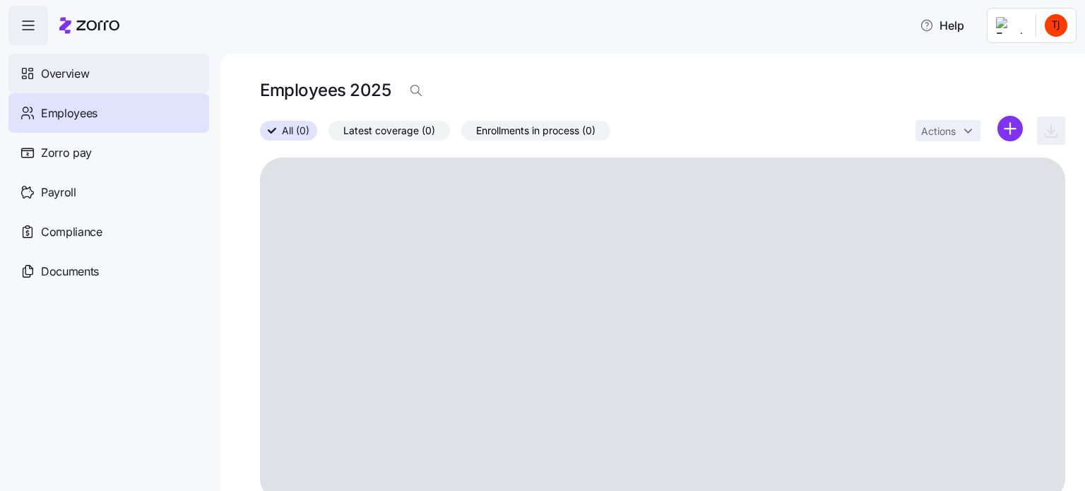
click at [71, 80] on span "Overview" at bounding box center [65, 74] width 48 height 18
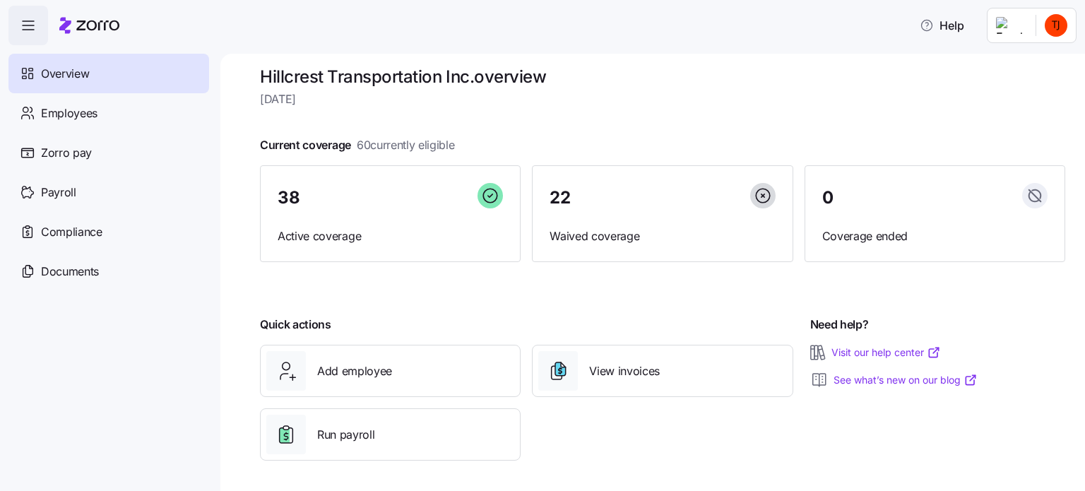
scroll to position [13, 0]
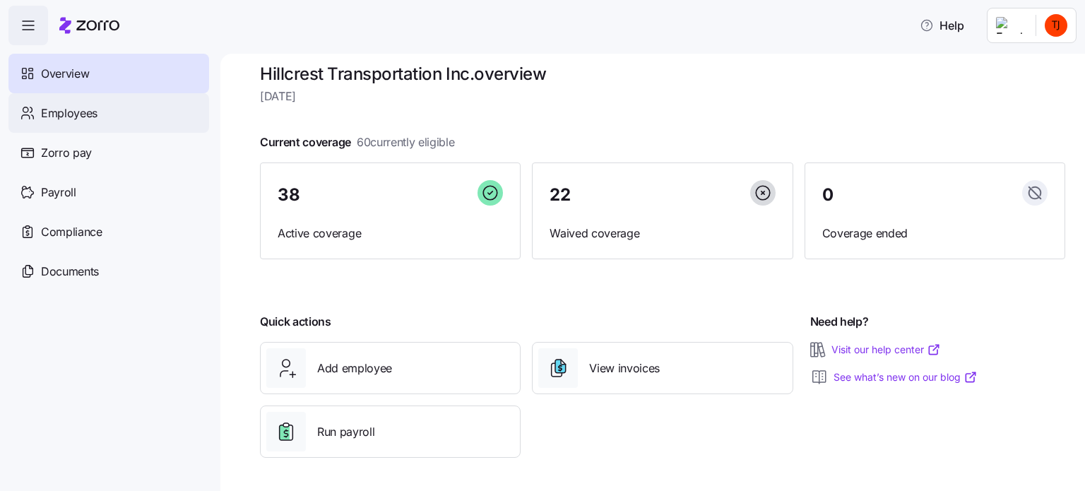
click at [76, 112] on span "Employees" at bounding box center [69, 114] width 57 height 18
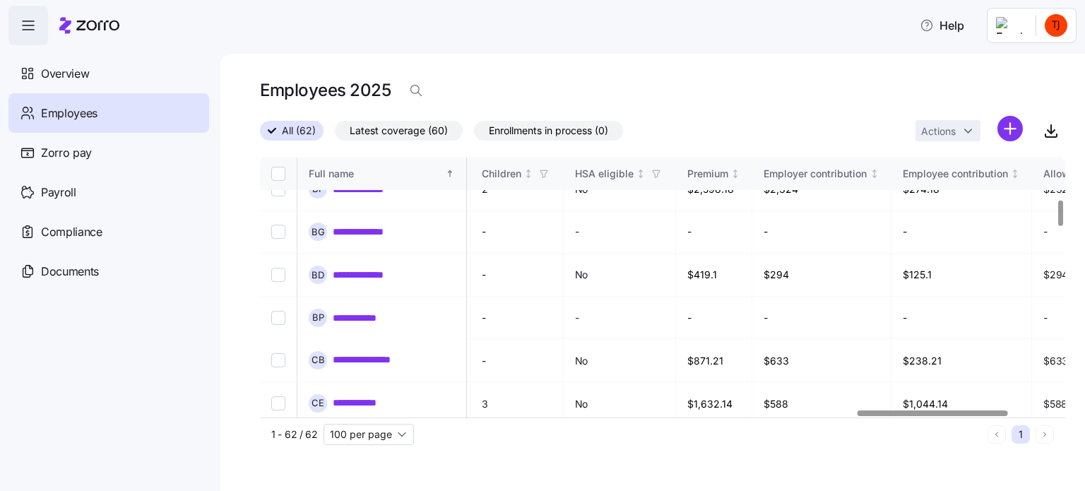
scroll to position [424, 3245]
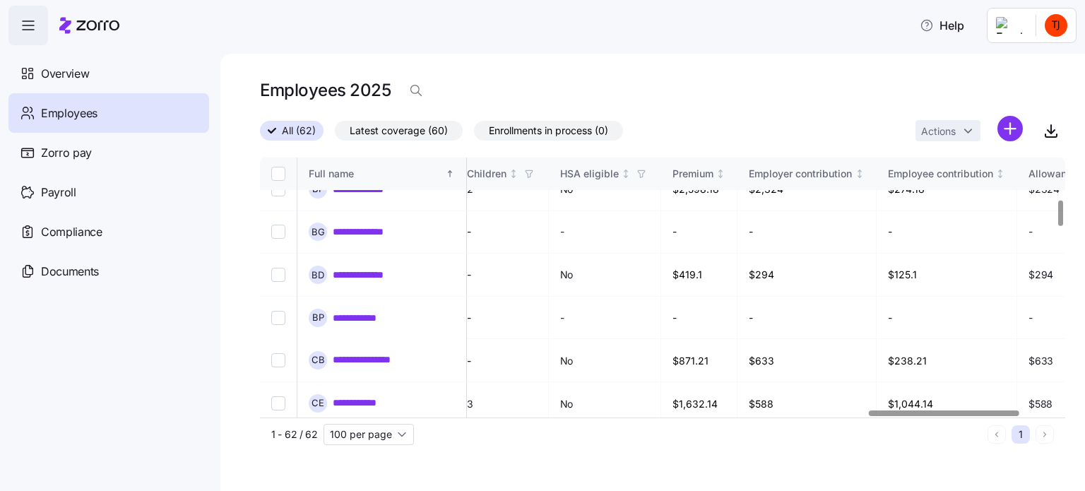
click at [1001, 410] on div at bounding box center [944, 412] width 150 height 5
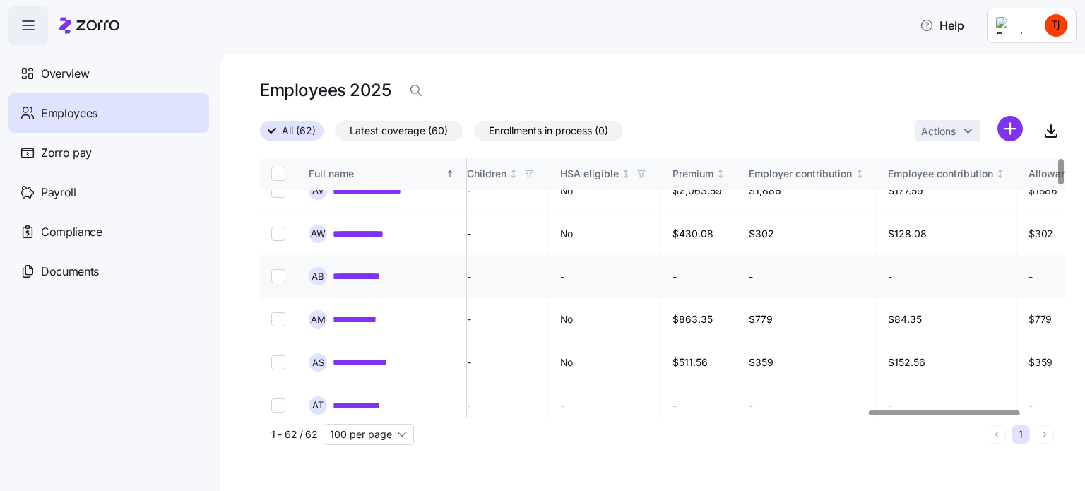
scroll to position [0, 3245]
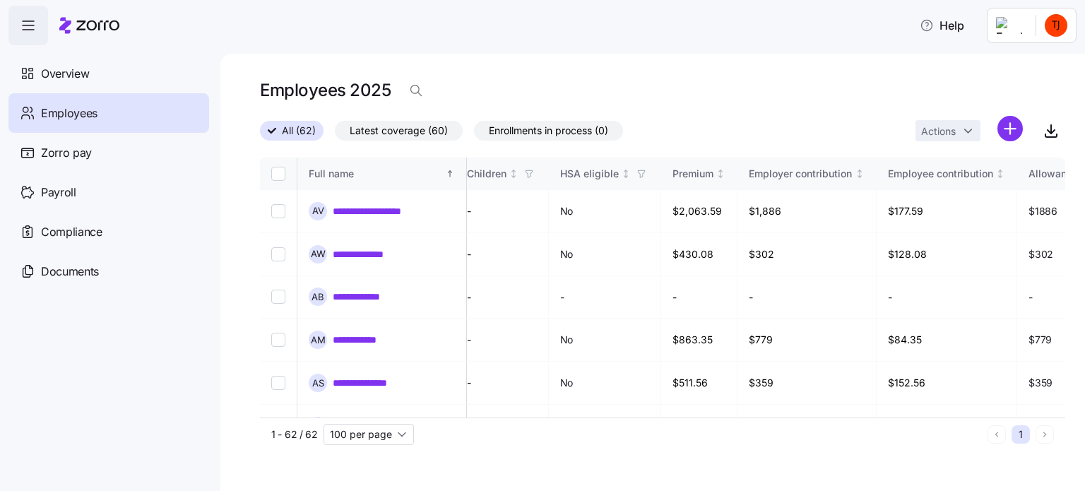
click at [1063, 27] on html "**********" at bounding box center [542, 241] width 1085 height 483
click at [740, 59] on html "**********" at bounding box center [542, 241] width 1085 height 483
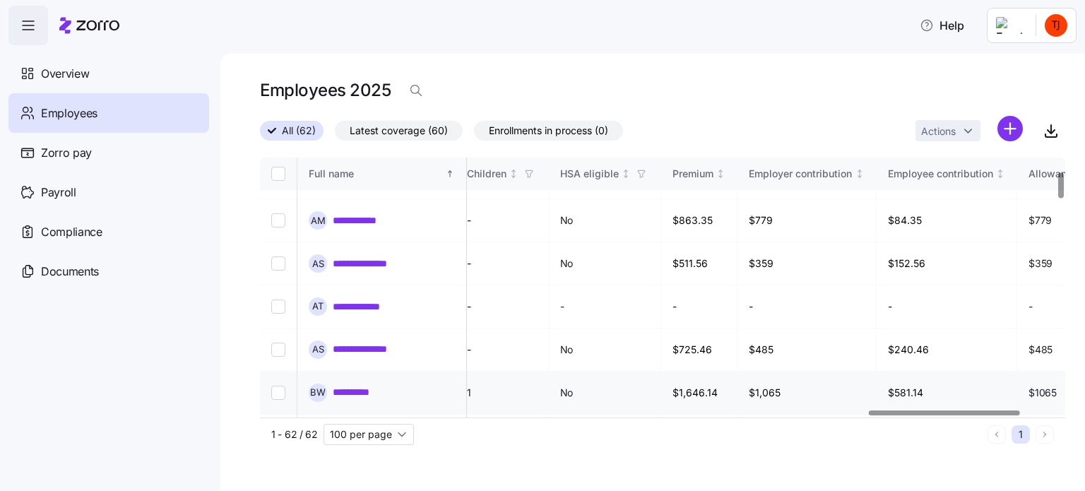
scroll to position [141, 3245]
